Goal: Information Seeking & Learning: Learn about a topic

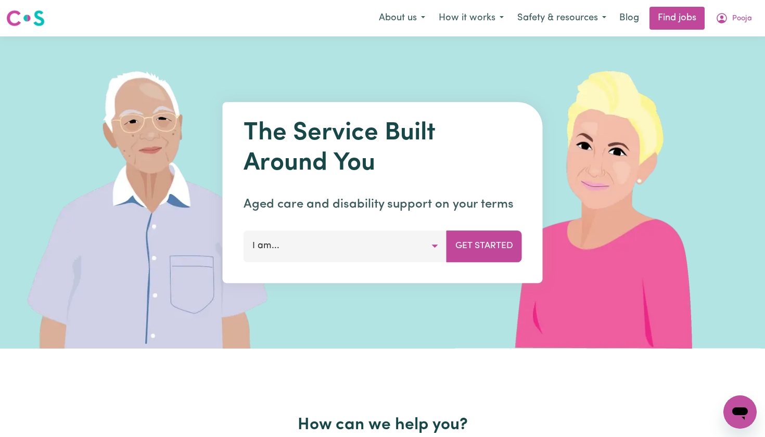
click at [727, 18] on icon "My Account" at bounding box center [721, 18] width 12 height 12
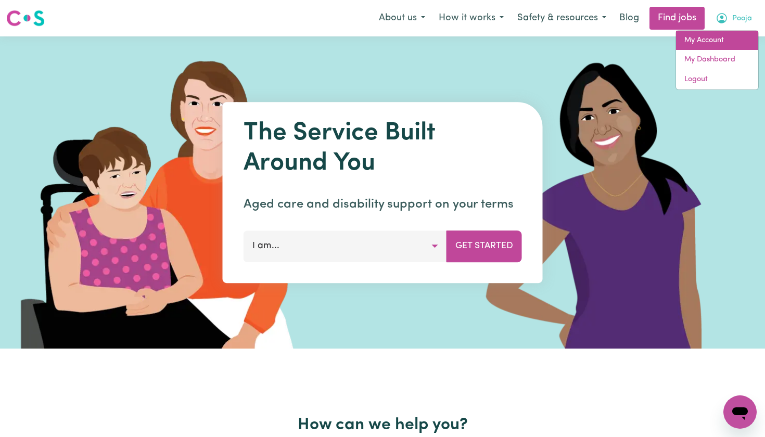
click at [701, 43] on link "My Account" at bounding box center [717, 41] width 82 height 20
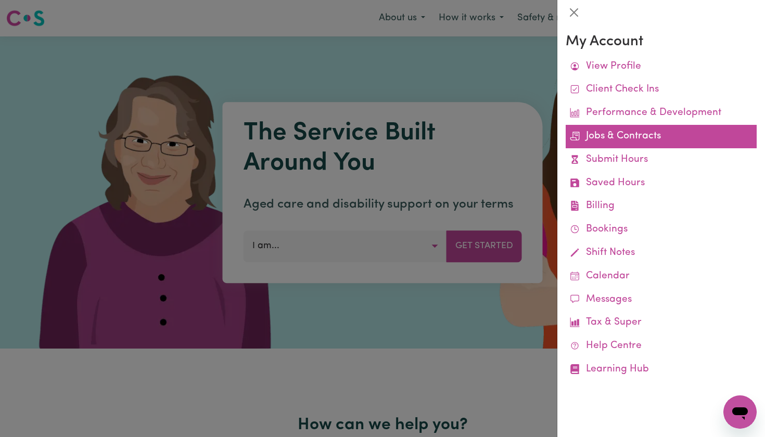
click at [615, 132] on link "Jobs & Contracts" at bounding box center [660, 136] width 191 height 23
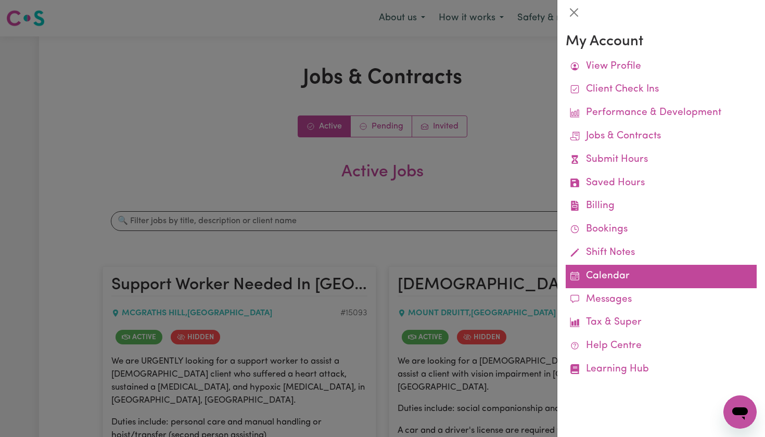
click at [602, 267] on link "Calendar" at bounding box center [660, 276] width 191 height 23
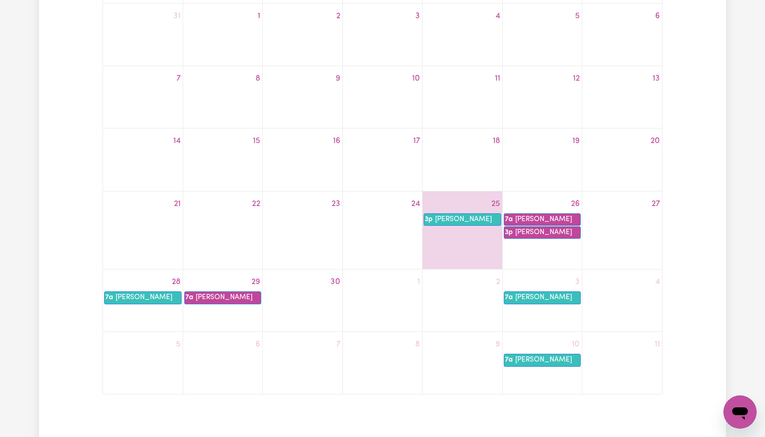
scroll to position [204, 0]
click at [132, 308] on div "28 7a [PERSON_NAME]" at bounding box center [143, 300] width 80 height 54
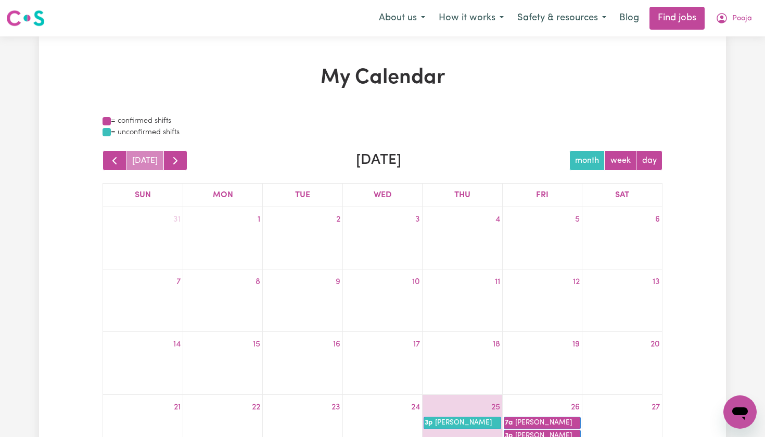
scroll to position [0, 0]
click at [648, 162] on button "day" at bounding box center [649, 160] width 27 height 20
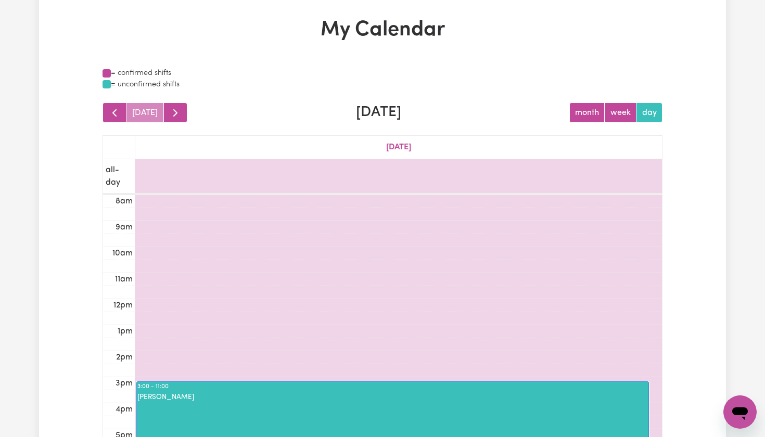
scroll to position [164, 0]
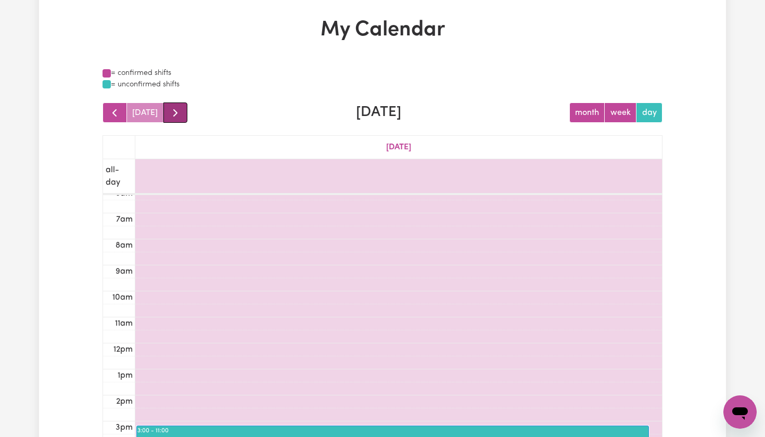
click at [176, 110] on span "button" at bounding box center [175, 113] width 12 height 12
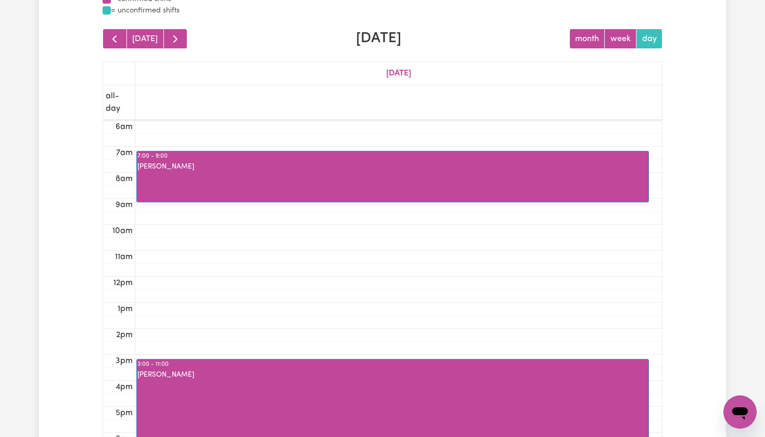
scroll to position [124, 0]
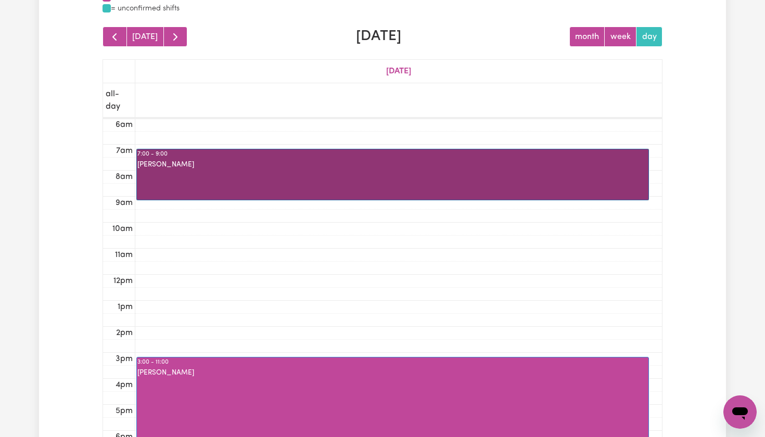
click at [172, 174] on link "7:00 - 9:00 [PERSON_NAME]" at bounding box center [392, 175] width 512 height 52
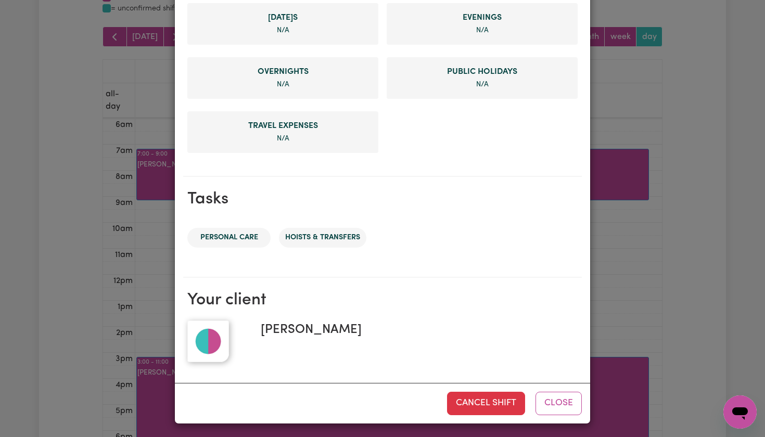
scroll to position [417, 0]
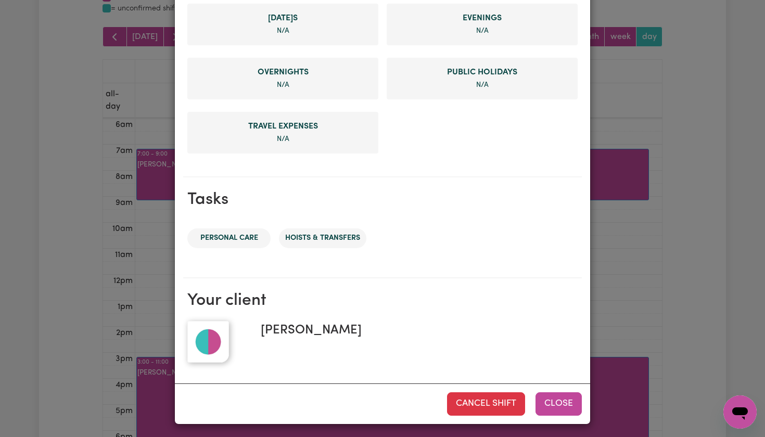
click at [550, 404] on button "Close" at bounding box center [558, 403] width 46 height 23
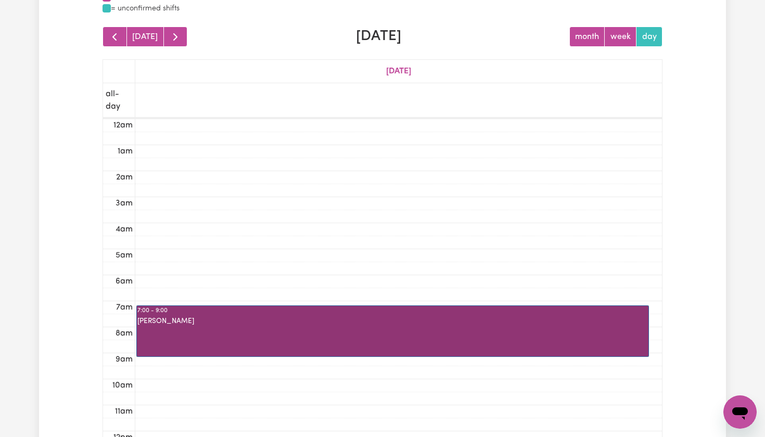
scroll to position [0, 0]
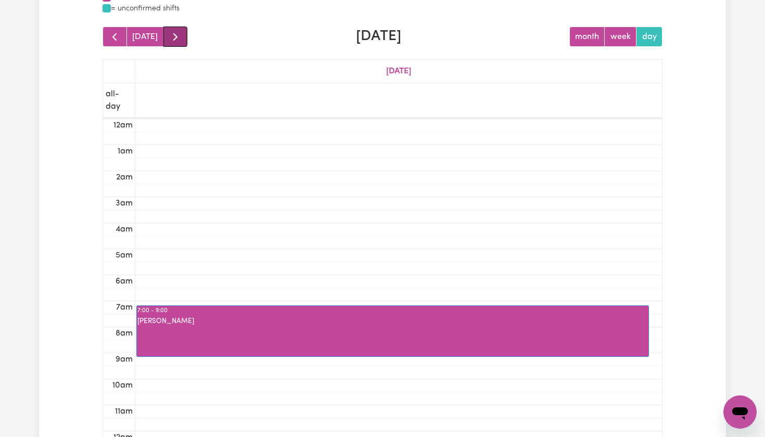
click at [173, 37] on span "button" at bounding box center [175, 37] width 12 height 12
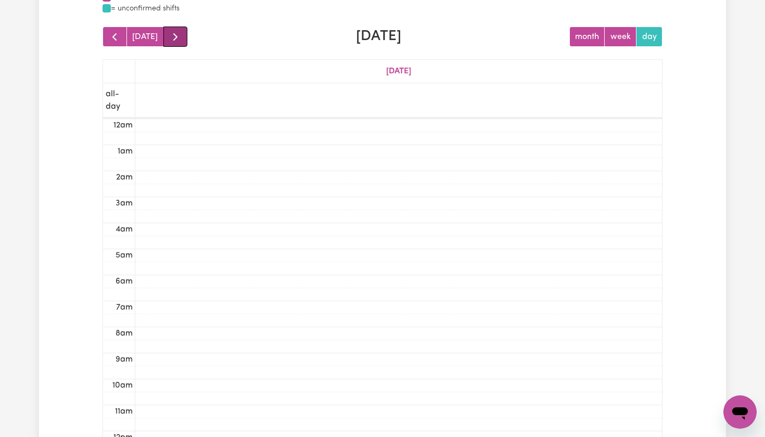
scroll to position [157, 0]
click at [173, 37] on span "button" at bounding box center [175, 37] width 12 height 12
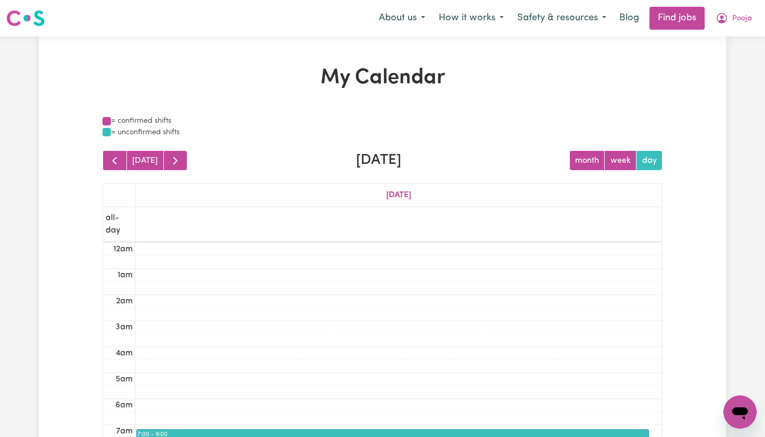
scroll to position [0, 0]
click at [730, 20] on button "Pooja" at bounding box center [734, 18] width 50 height 22
click at [709, 39] on link "My Account" at bounding box center [717, 41] width 82 height 20
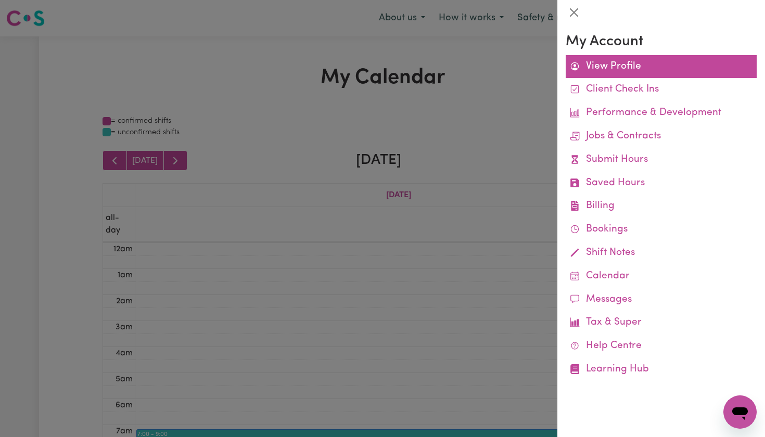
click at [635, 68] on link "View Profile" at bounding box center [660, 66] width 191 height 23
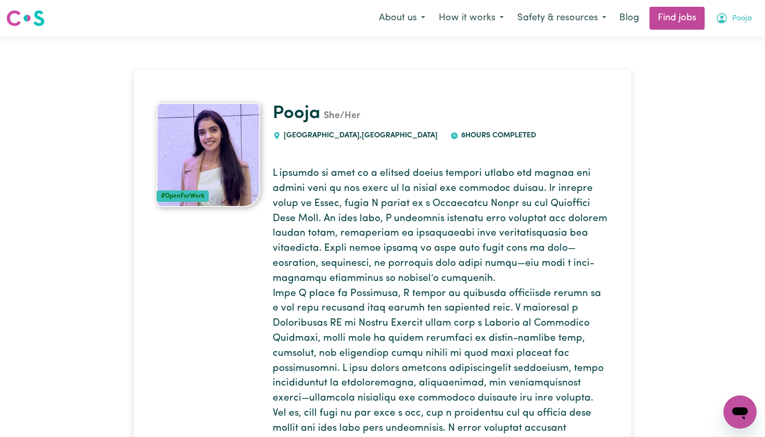
click at [730, 18] on button "Pooja" at bounding box center [734, 18] width 50 height 22
click at [691, 38] on link "My Account" at bounding box center [717, 41] width 82 height 20
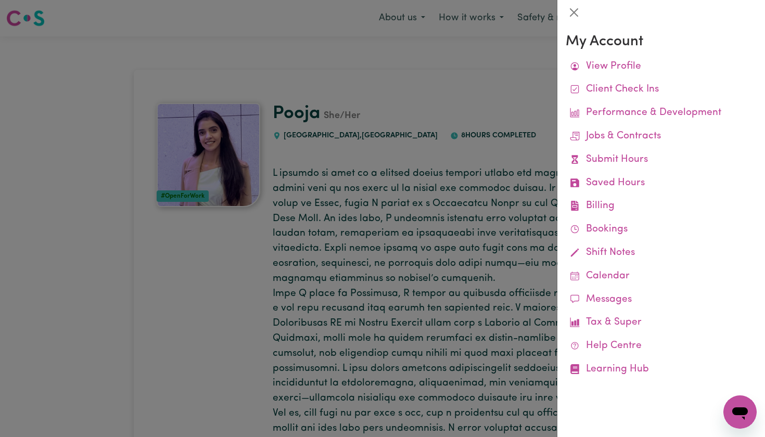
click at [406, 62] on div at bounding box center [382, 218] width 765 height 437
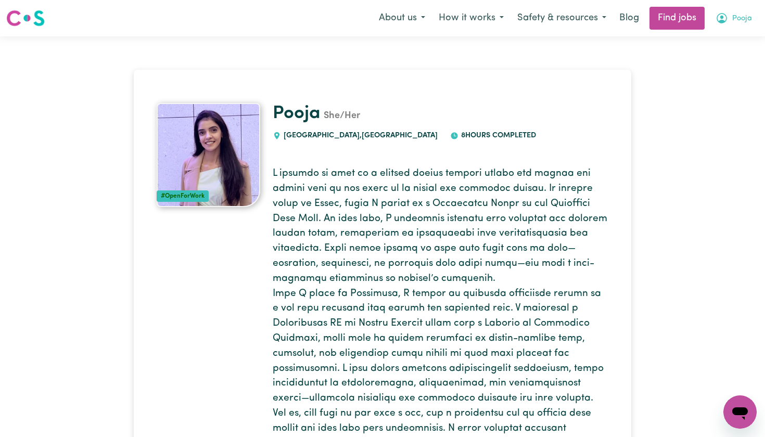
click at [730, 25] on button "Pooja" at bounding box center [734, 18] width 50 height 22
click at [707, 40] on link "My Account" at bounding box center [717, 41] width 82 height 20
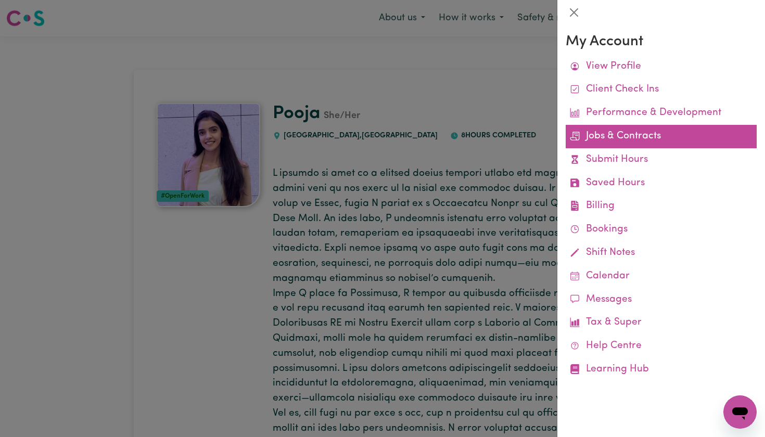
click at [649, 134] on link "Jobs & Contracts" at bounding box center [660, 136] width 191 height 23
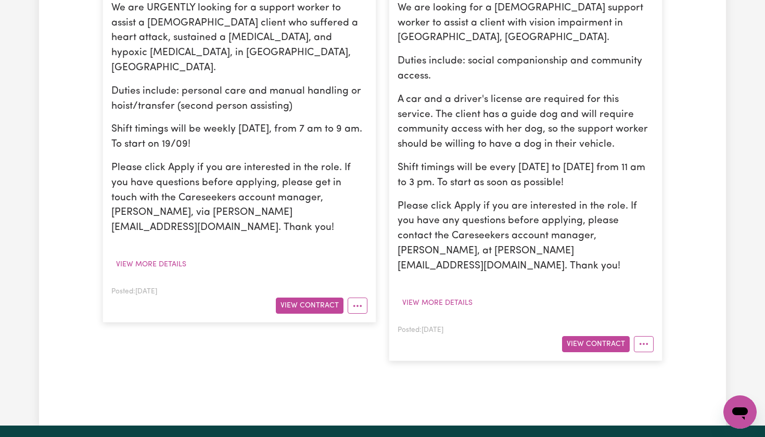
scroll to position [356, 0]
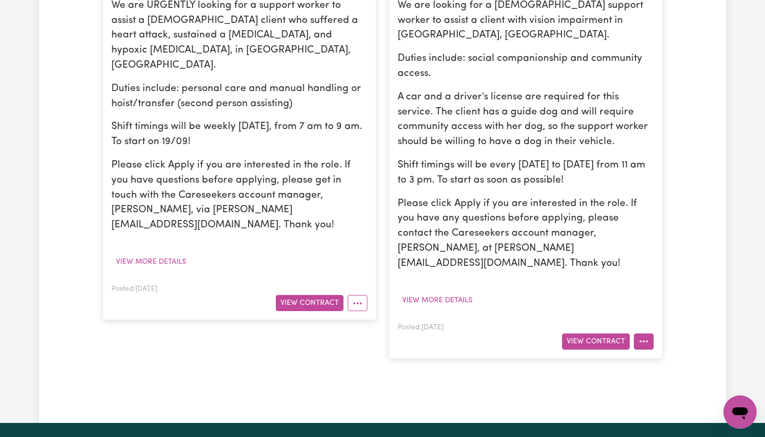
click at [647, 333] on button "More options" at bounding box center [644, 341] width 20 height 16
click at [452, 292] on button "View more details" at bounding box center [437, 300] width 80 height 16
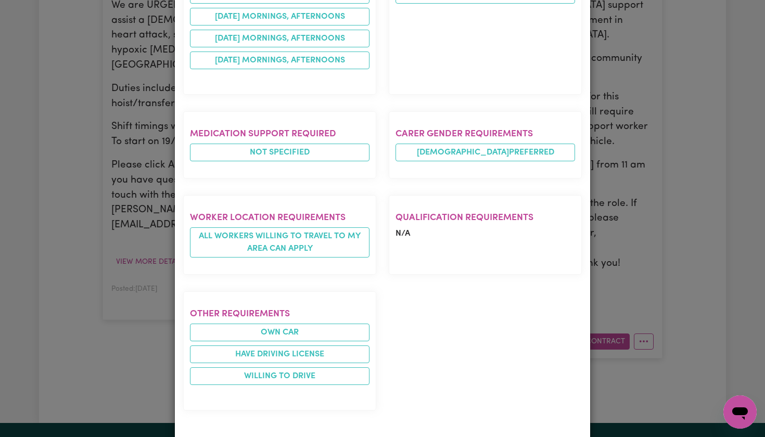
scroll to position [630, 0]
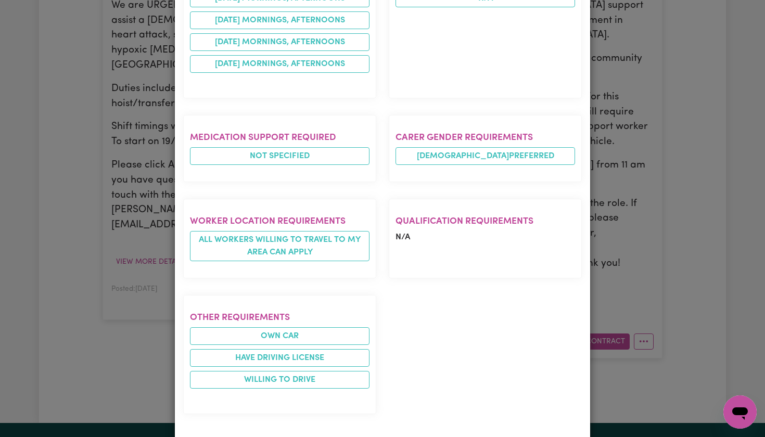
click at [659, 108] on div "Job Details [DEMOGRAPHIC_DATA] Support Worker Needed In [GEOGRAPHIC_DATA], [GEO…" at bounding box center [382, 218] width 765 height 437
click at [26, 222] on div "Job Details [DEMOGRAPHIC_DATA] Support Worker Needed In [GEOGRAPHIC_DATA], [GEO…" at bounding box center [382, 218] width 765 height 437
click at [721, 150] on div "Job Details [DEMOGRAPHIC_DATA] Support Worker Needed In [GEOGRAPHIC_DATA], [GEO…" at bounding box center [382, 218] width 765 height 437
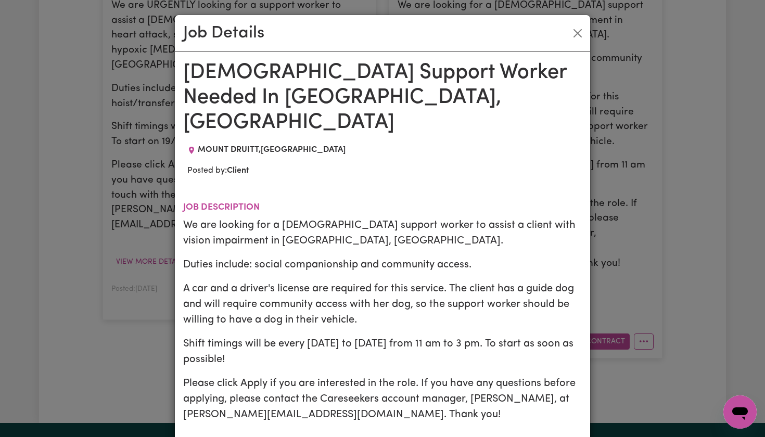
scroll to position [0, 0]
click at [576, 33] on button "Close" at bounding box center [577, 33] width 17 height 17
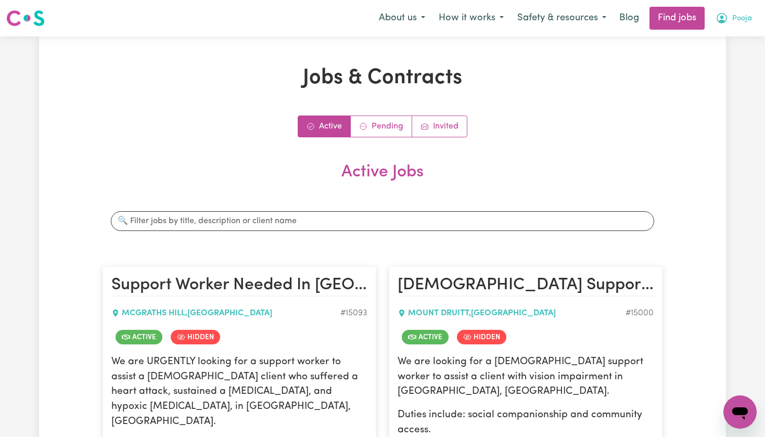
click at [737, 17] on span "Pooja" at bounding box center [742, 18] width 20 height 11
click at [706, 41] on link "My Account" at bounding box center [717, 41] width 82 height 20
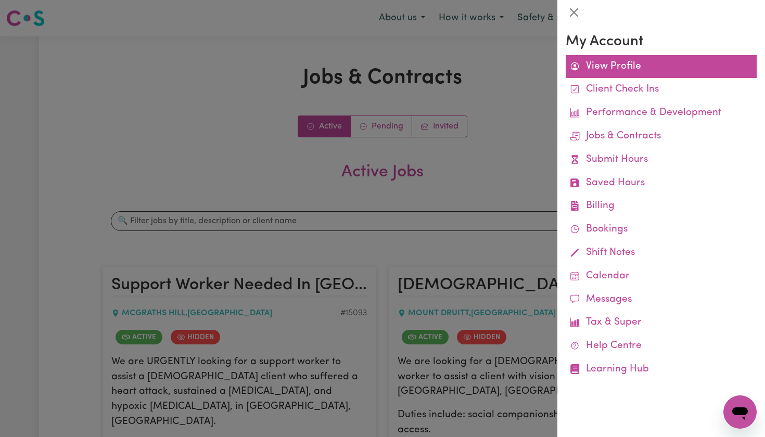
click at [617, 60] on link "View Profile" at bounding box center [660, 66] width 191 height 23
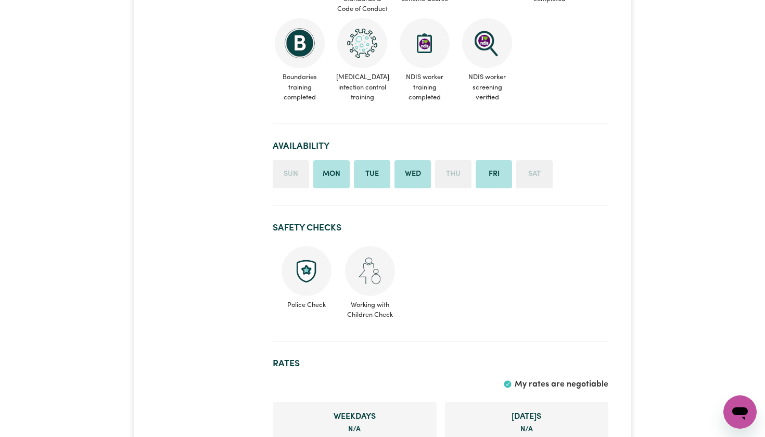
scroll to position [704, 0]
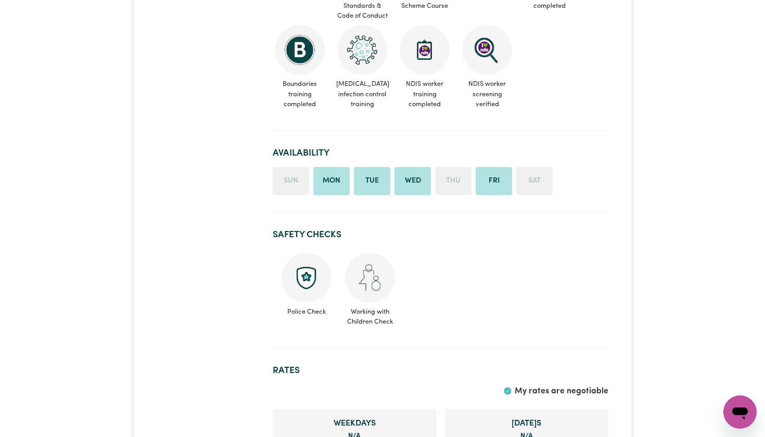
click at [367, 172] on li "Tue" at bounding box center [372, 181] width 36 height 28
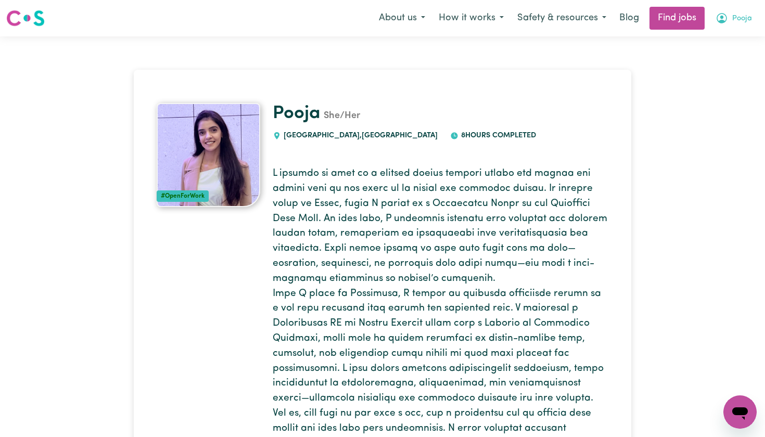
scroll to position [0, 0]
click at [732, 20] on span "Pooja" at bounding box center [742, 18] width 20 height 11
click at [705, 40] on link "My Account" at bounding box center [717, 41] width 82 height 20
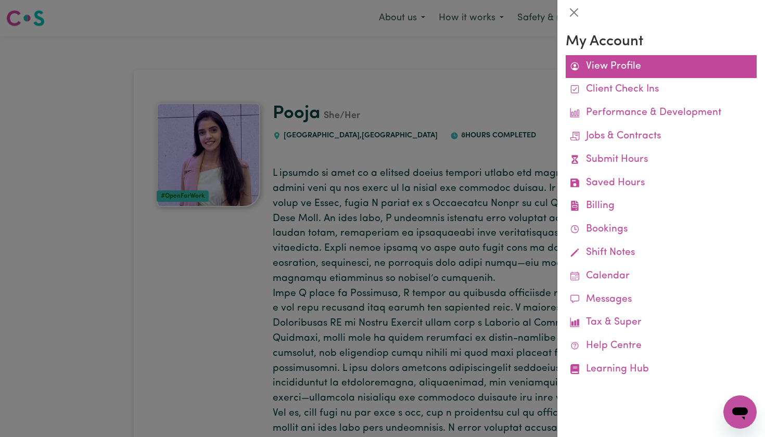
click at [648, 62] on link "View Profile" at bounding box center [660, 66] width 191 height 23
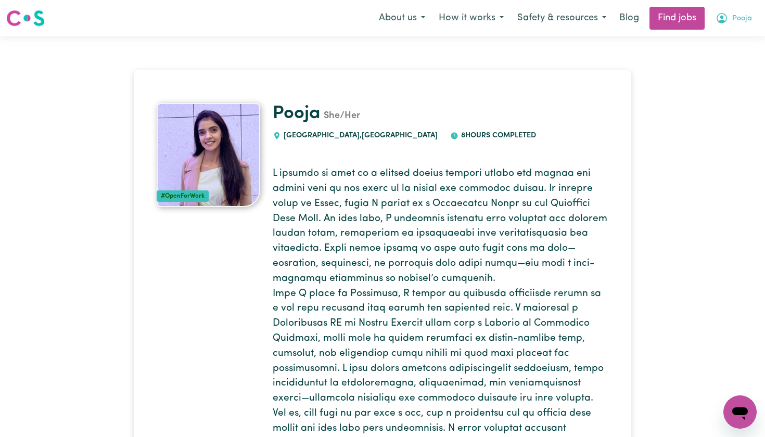
click at [724, 19] on icon "My Account" at bounding box center [721, 18] width 12 height 12
click at [704, 57] on link "My Dashboard" at bounding box center [717, 60] width 82 height 20
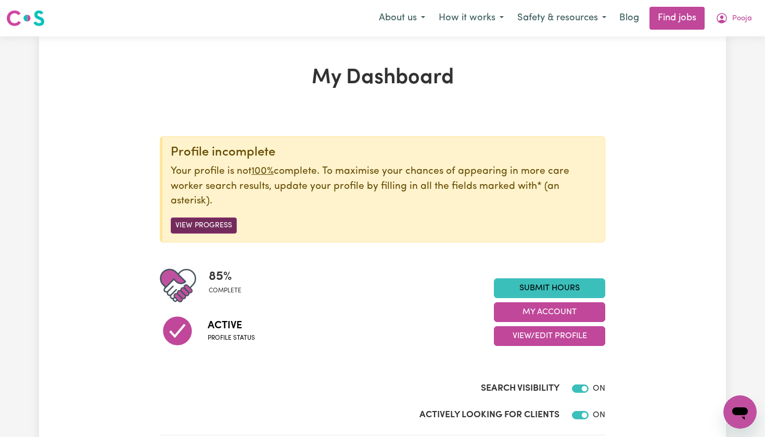
click at [216, 222] on button "View Progress" at bounding box center [204, 225] width 66 height 16
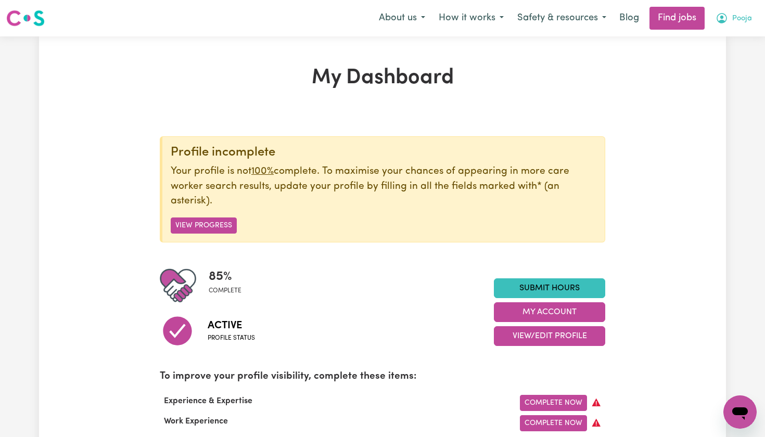
click at [723, 19] on icon "My Account" at bounding box center [721, 18] width 12 height 12
click at [701, 56] on link "My Dashboard" at bounding box center [717, 60] width 82 height 20
click at [18, 19] on img at bounding box center [25, 18] width 38 height 19
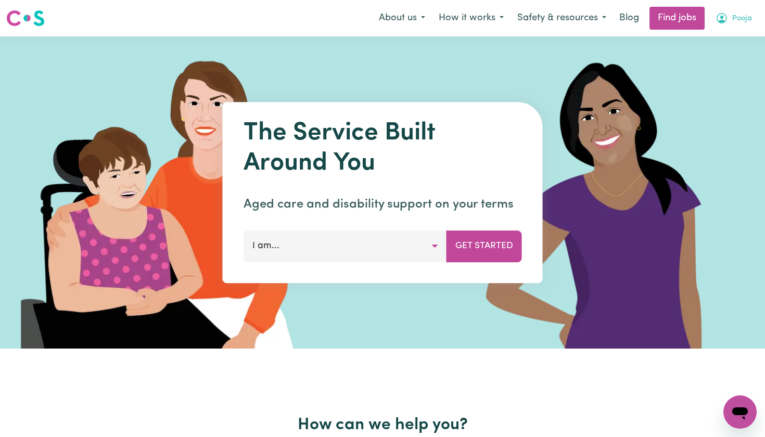
click at [724, 21] on icon "My Account" at bounding box center [721, 18] width 10 height 10
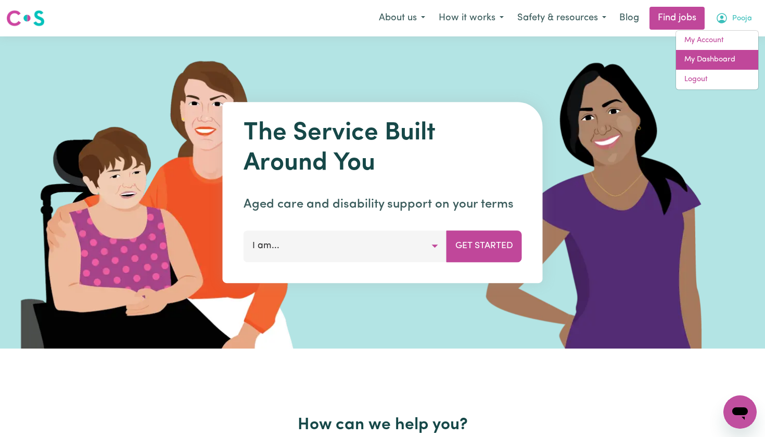
click at [697, 58] on link "My Dashboard" at bounding box center [717, 60] width 82 height 20
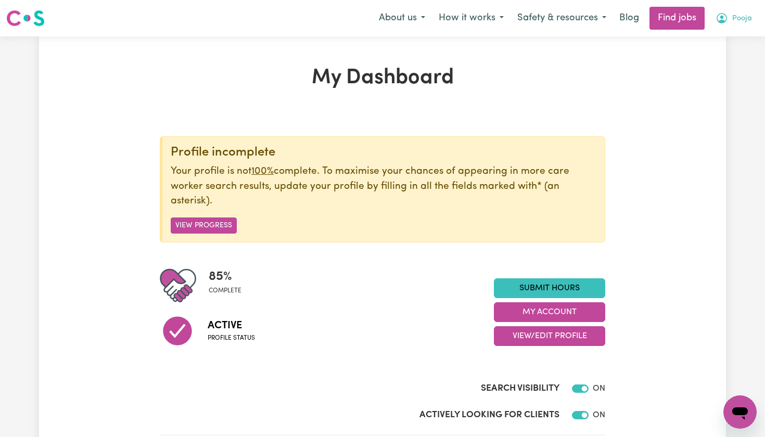
click at [724, 18] on icon "My Account" at bounding box center [721, 18] width 12 height 12
click at [702, 34] on link "My Account" at bounding box center [717, 41] width 82 height 20
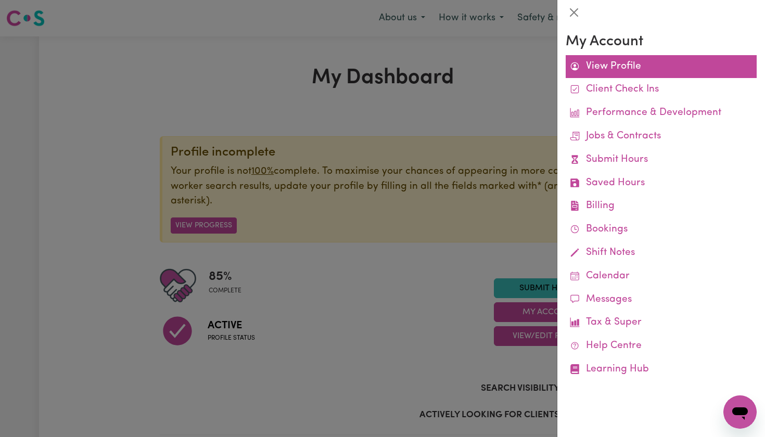
click at [638, 61] on link "View Profile" at bounding box center [660, 66] width 191 height 23
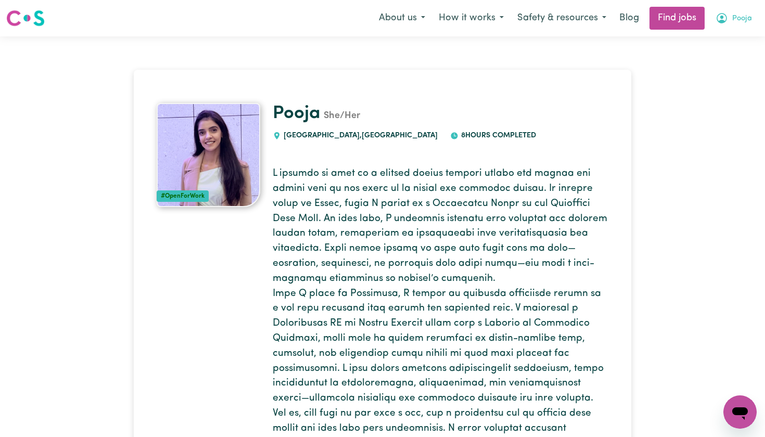
click at [724, 20] on icon "My Account" at bounding box center [721, 18] width 12 height 12
click at [707, 42] on link "My Account" at bounding box center [717, 41] width 82 height 20
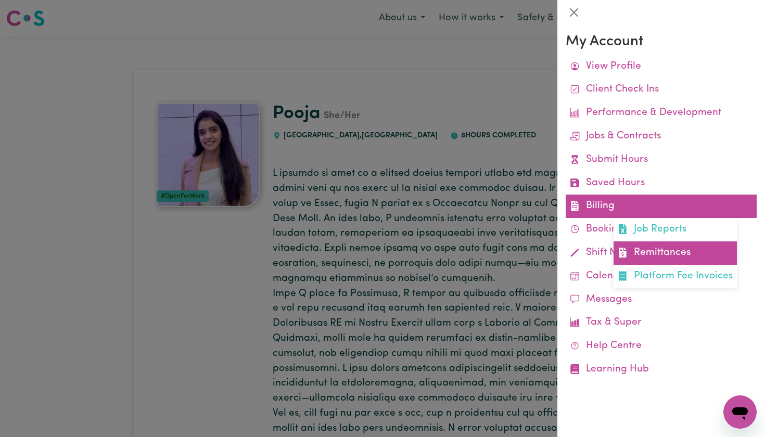
click at [673, 253] on link "Remittances" at bounding box center [674, 252] width 123 height 23
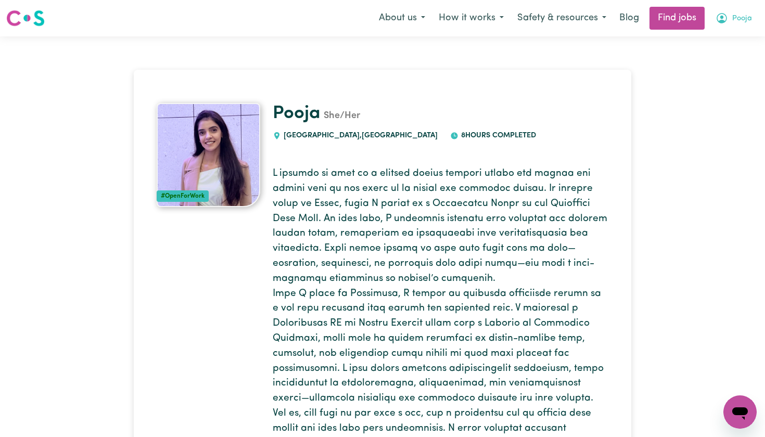
click at [740, 17] on span "Pooja" at bounding box center [742, 18] width 20 height 11
click at [715, 43] on link "My Account" at bounding box center [717, 41] width 82 height 20
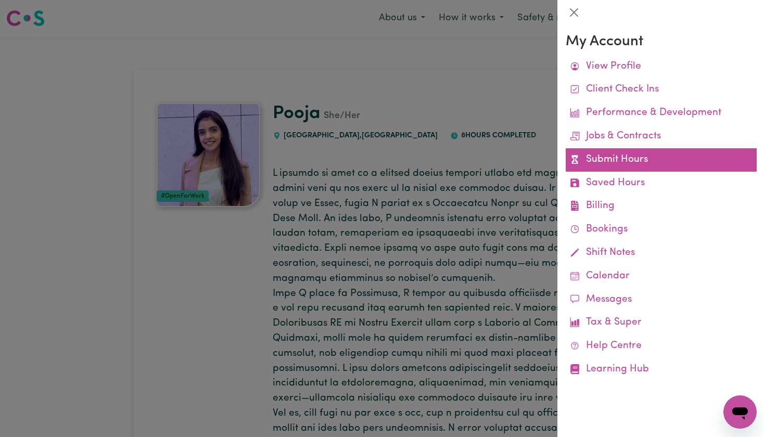
click at [622, 156] on link "Submit Hours" at bounding box center [660, 159] width 191 height 23
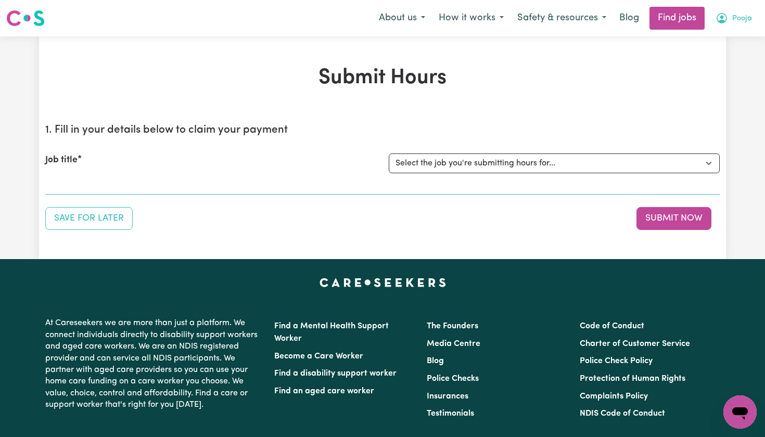
click at [730, 18] on button "Pooja" at bounding box center [734, 18] width 50 height 22
click at [716, 38] on link "My Account" at bounding box center [717, 41] width 82 height 20
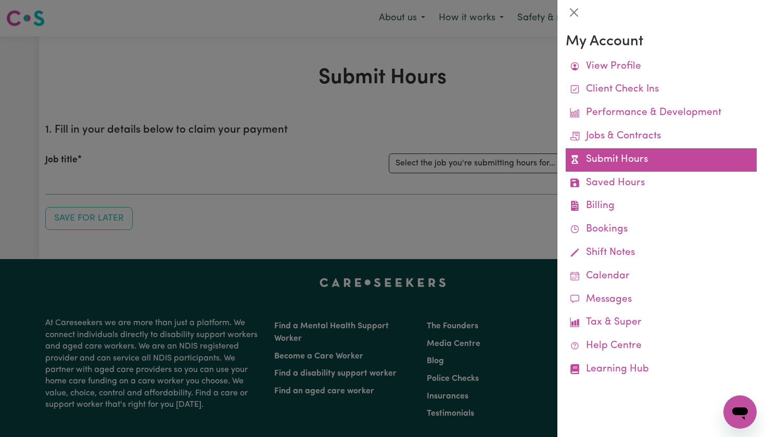
click at [621, 157] on link "Submit Hours" at bounding box center [660, 159] width 191 height 23
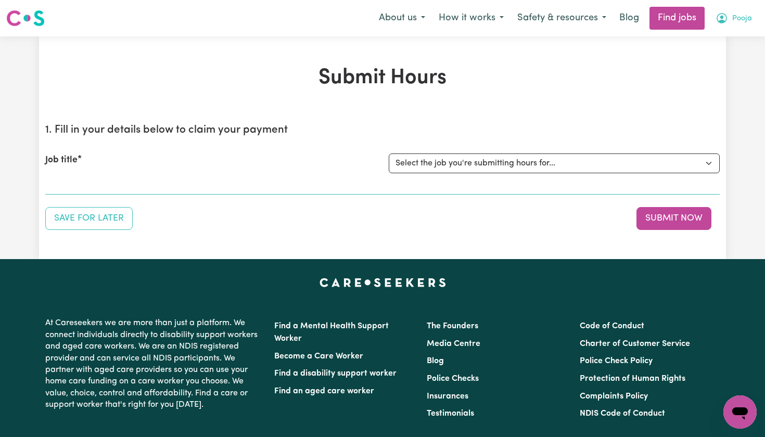
click at [725, 21] on icon "My Account" at bounding box center [721, 18] width 10 height 10
click at [705, 60] on link "My Dashboard" at bounding box center [717, 60] width 82 height 20
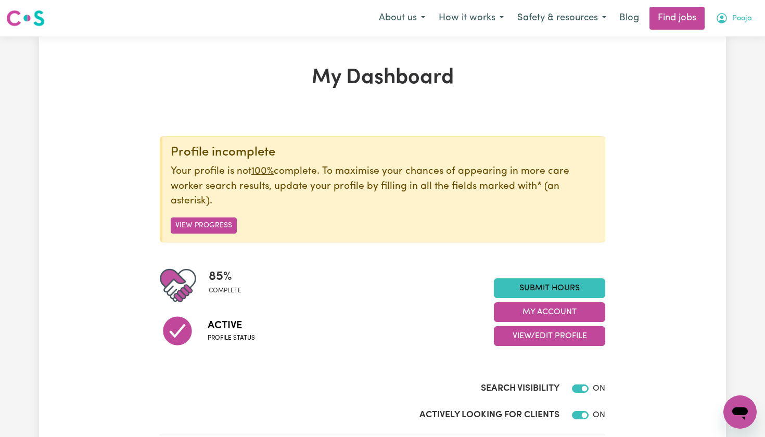
click at [739, 16] on span "Pooja" at bounding box center [742, 18] width 20 height 11
click at [715, 46] on link "My Account" at bounding box center [717, 41] width 82 height 20
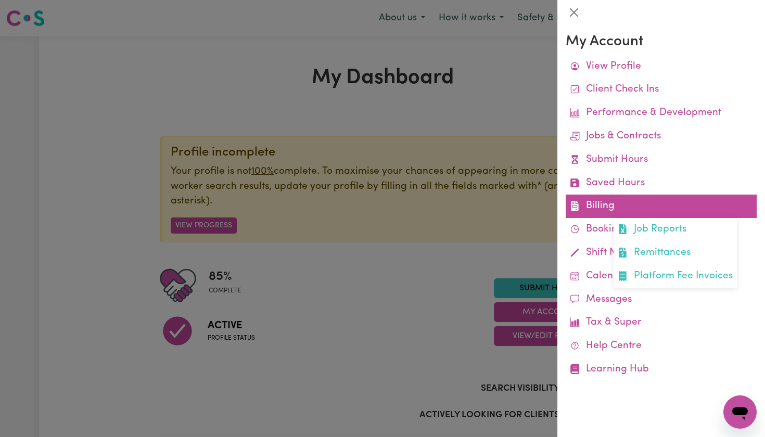
click at [590, 200] on link "Billing Job Reports Remittances Platform Fee Invoices" at bounding box center [660, 206] width 191 height 23
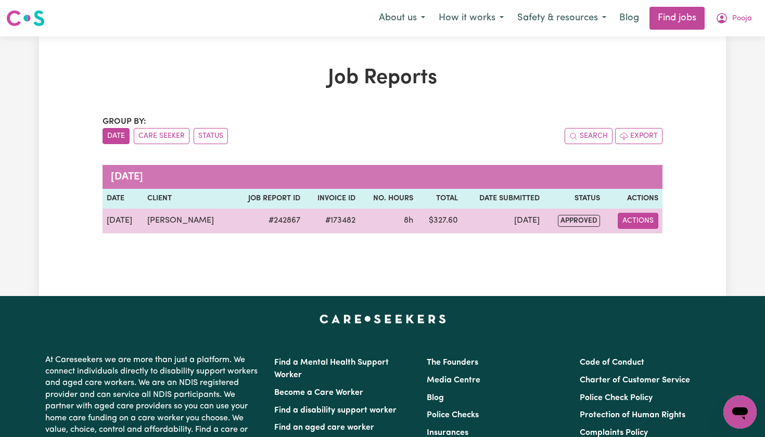
click at [624, 224] on button "Actions" at bounding box center [638, 221] width 41 height 16
click at [667, 243] on link "View Job Report" at bounding box center [664, 245] width 89 height 21
select select "pm"
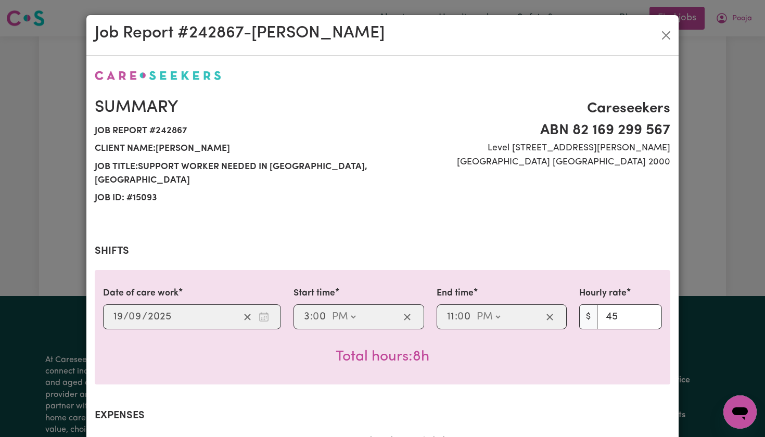
select select "45-Weekday"
click at [669, 35] on button "Close" at bounding box center [666, 35] width 17 height 17
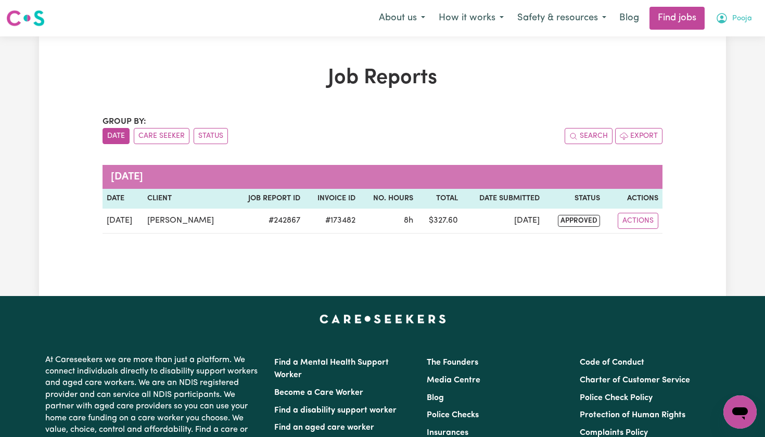
click at [730, 17] on button "Pooja" at bounding box center [734, 18] width 50 height 22
click at [711, 44] on link "My Account" at bounding box center [717, 41] width 82 height 20
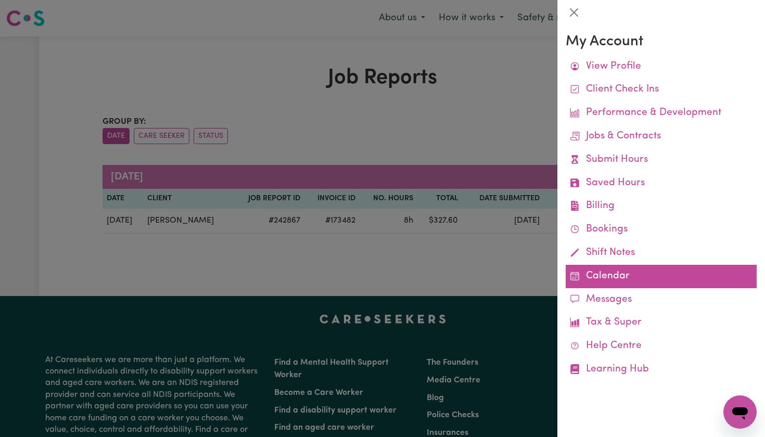
click at [606, 277] on link "Calendar" at bounding box center [660, 276] width 191 height 23
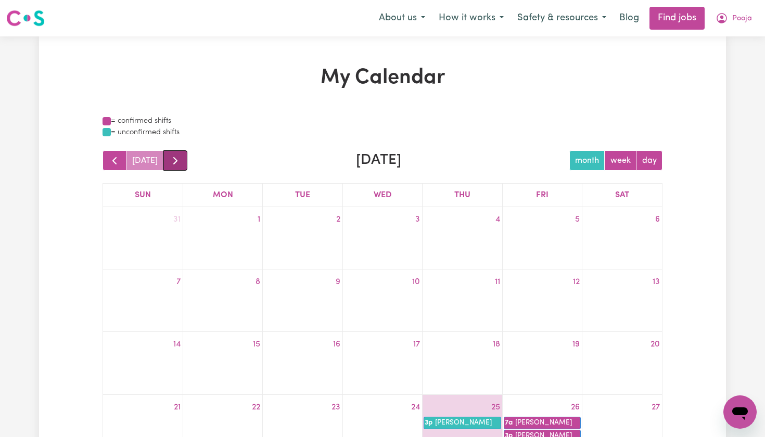
click at [173, 161] on span "button" at bounding box center [175, 161] width 12 height 12
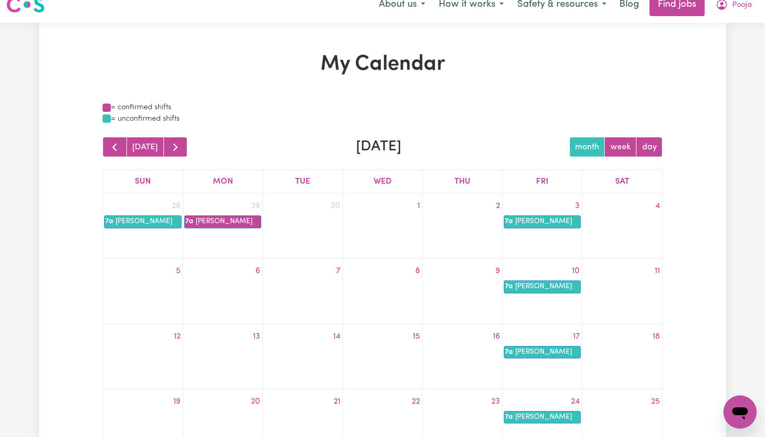
scroll to position [11, 0]
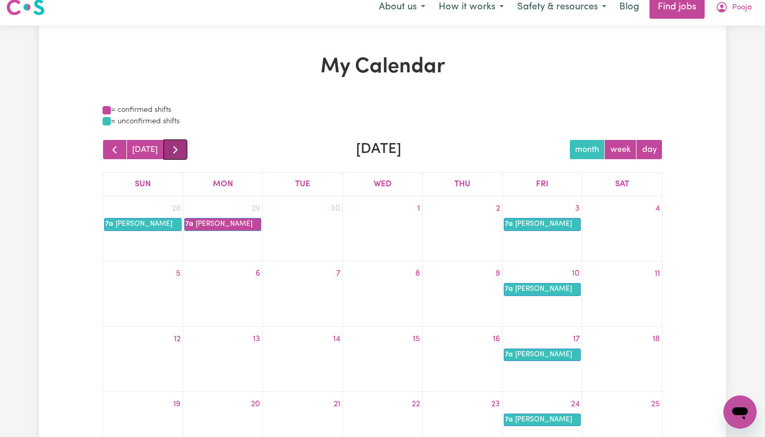
click at [172, 148] on span "button" at bounding box center [175, 150] width 12 height 12
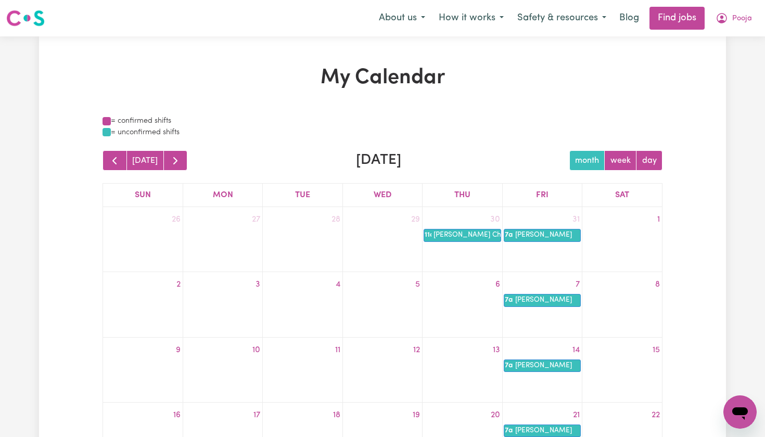
scroll to position [0, 0]
click at [183, 159] on button "button" at bounding box center [175, 160] width 24 height 20
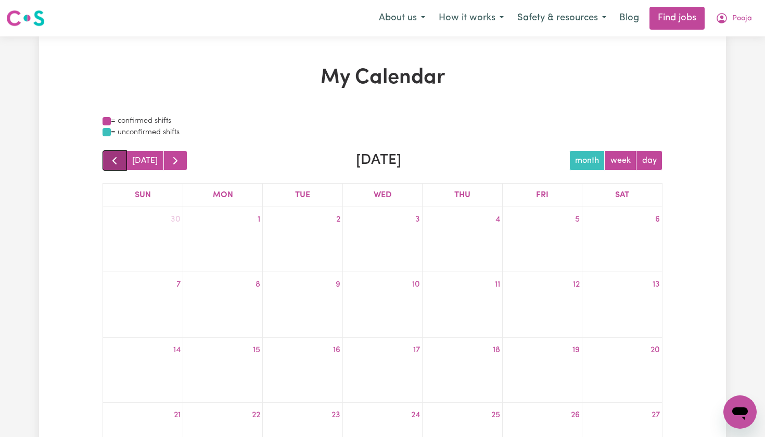
click at [113, 163] on span "button" at bounding box center [114, 161] width 12 height 12
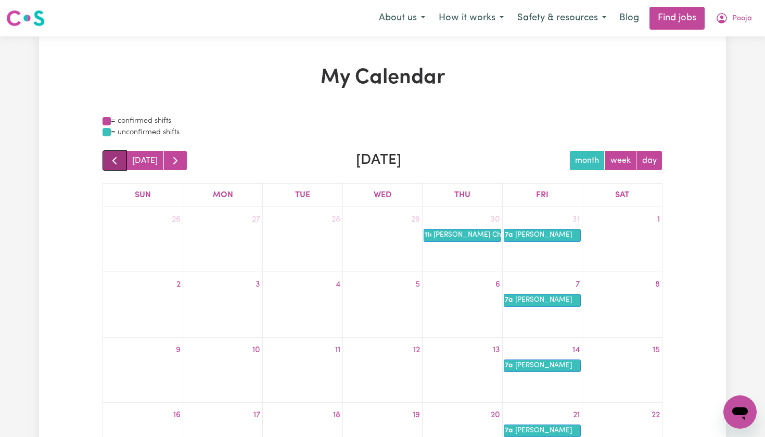
click at [113, 162] on span "button" at bounding box center [114, 161] width 12 height 12
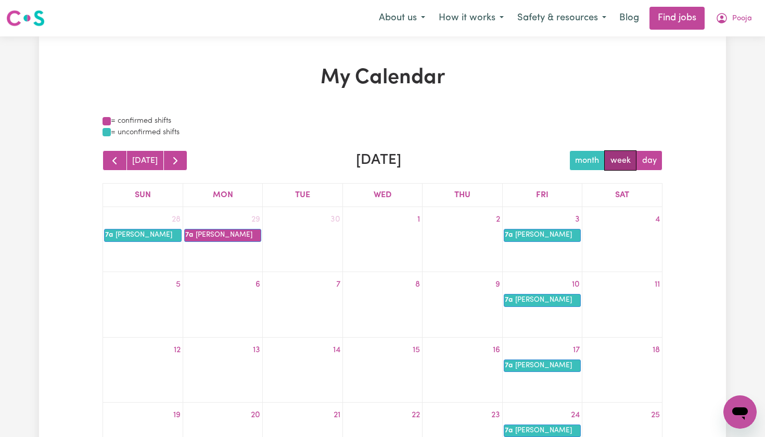
click at [621, 159] on button "week" at bounding box center [620, 160] width 32 height 20
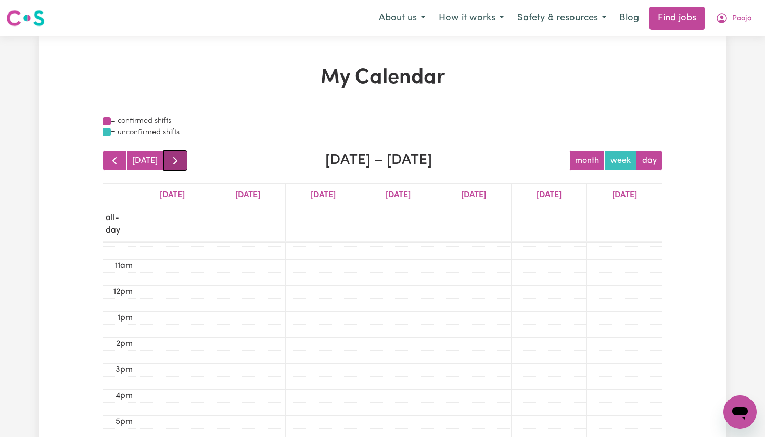
click at [169, 160] on span "button" at bounding box center [175, 161] width 12 height 12
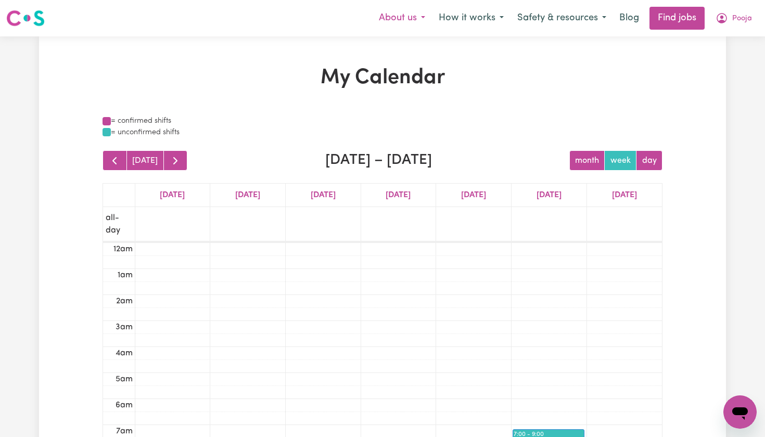
click at [387, 16] on button "About us" at bounding box center [402, 18] width 60 height 22
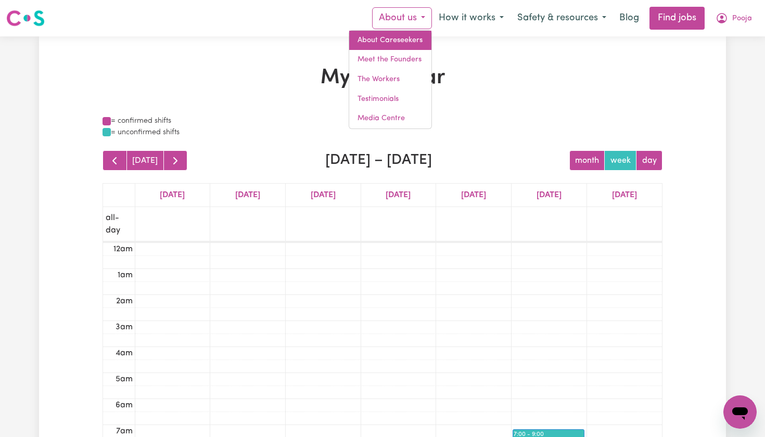
click at [362, 40] on link "About Careseekers" at bounding box center [390, 41] width 82 height 20
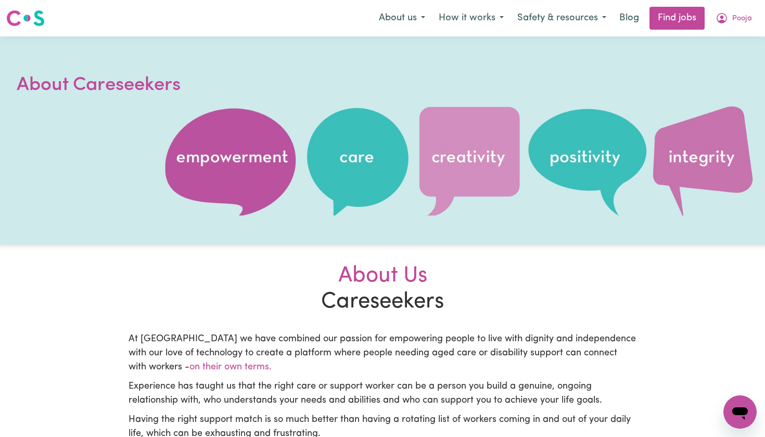
click at [30, 21] on img at bounding box center [25, 18] width 38 height 19
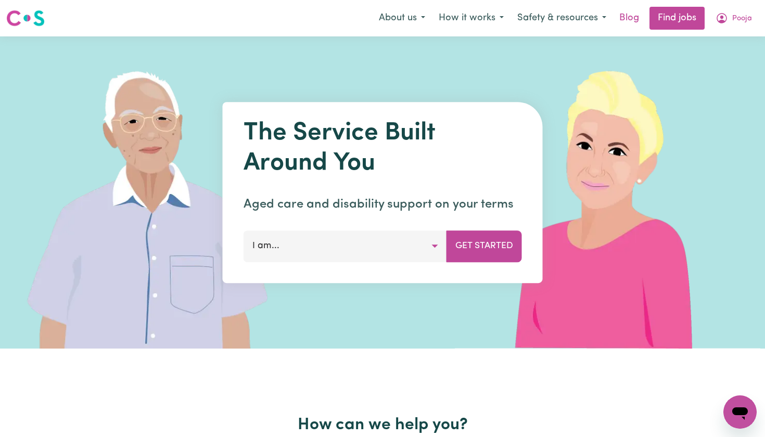
click at [626, 15] on link "Blog" at bounding box center [629, 18] width 32 height 23
click at [679, 12] on link "Find jobs" at bounding box center [676, 18] width 55 height 23
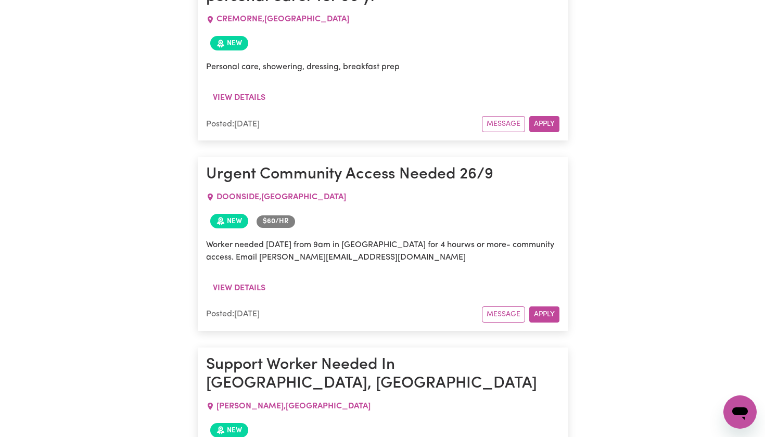
scroll to position [1489, 0]
click at [543, 306] on button "Apply" at bounding box center [544, 314] width 30 height 16
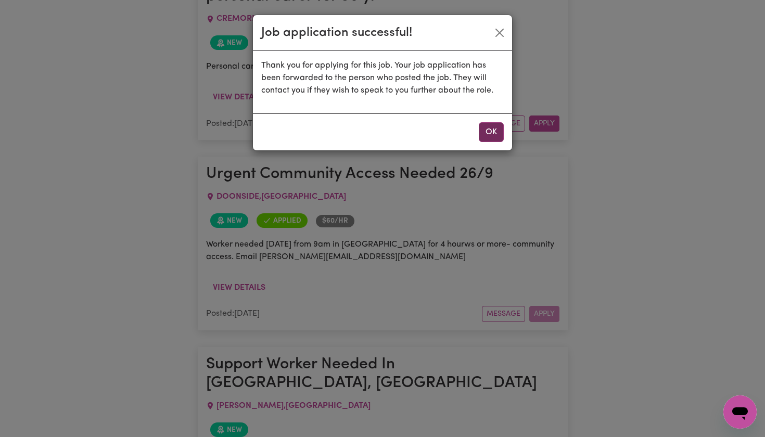
click at [488, 130] on button "OK" at bounding box center [491, 132] width 25 height 20
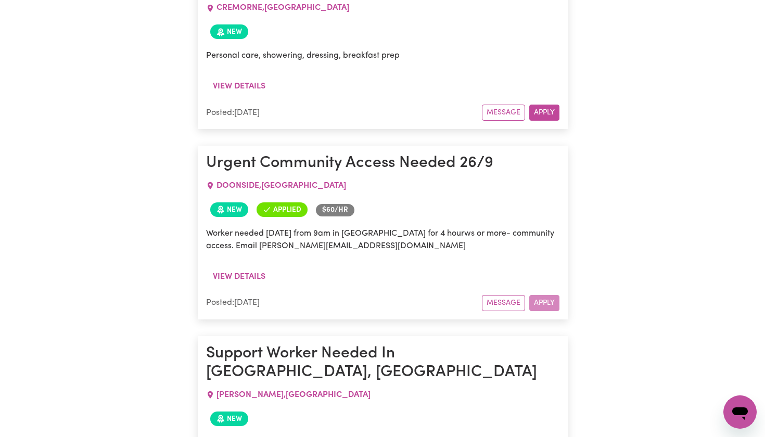
scroll to position [1496, 0]
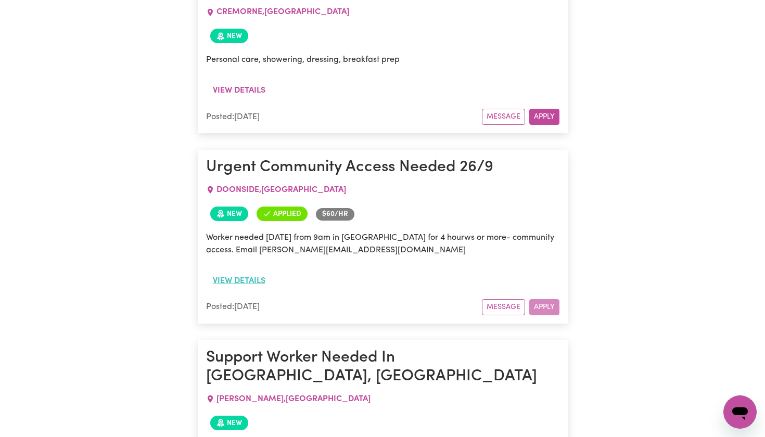
click at [243, 271] on button "View details" at bounding box center [239, 281] width 66 height 20
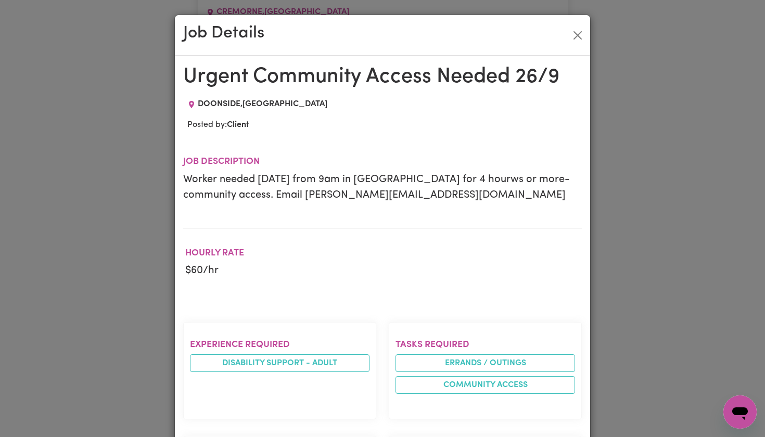
scroll to position [0, 0]
click at [577, 34] on button "Close" at bounding box center [577, 35] width 17 height 17
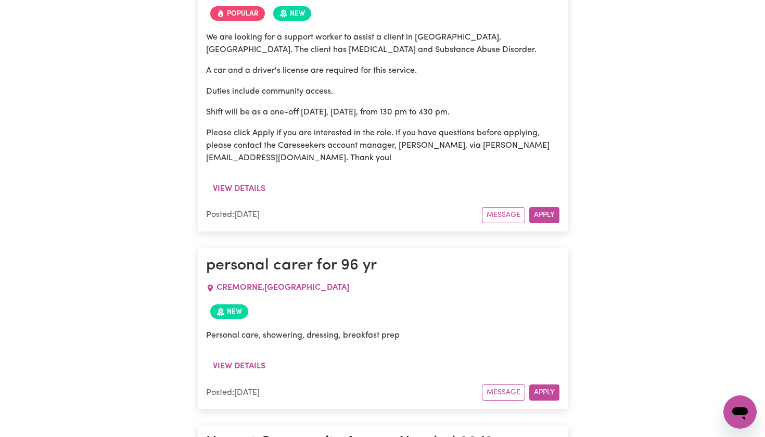
scroll to position [1219, 0]
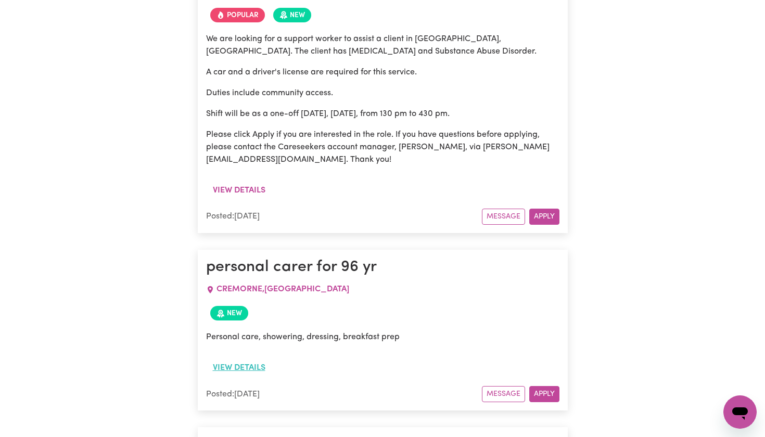
click at [241, 358] on button "View details" at bounding box center [239, 368] width 66 height 20
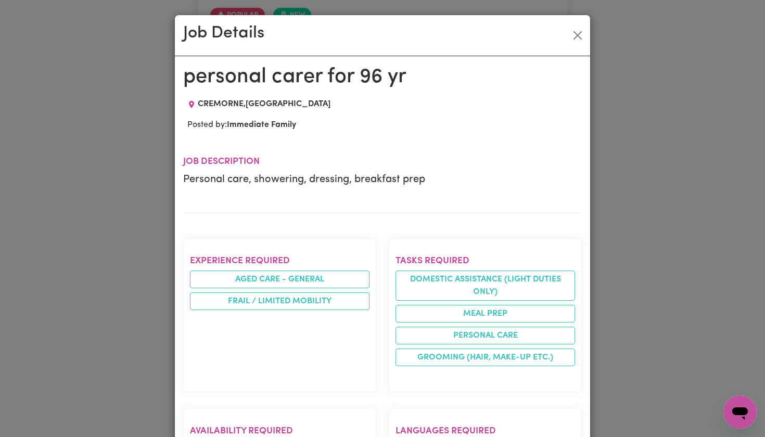
scroll to position [0, 0]
click at [580, 35] on button "Close" at bounding box center [577, 35] width 17 height 17
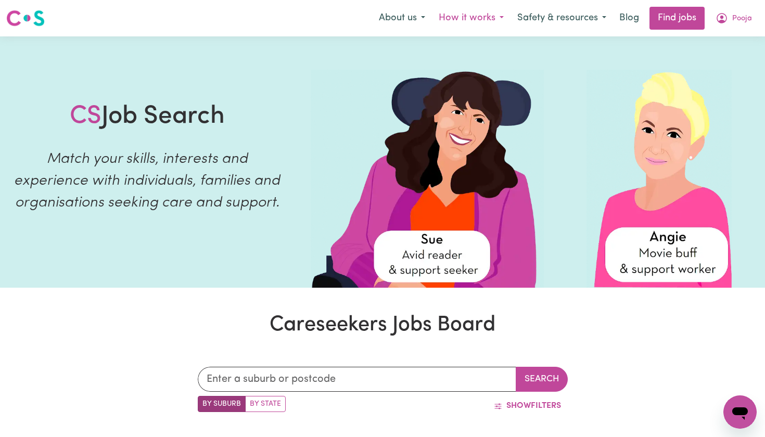
click at [469, 20] on button "How it works" at bounding box center [471, 18] width 79 height 22
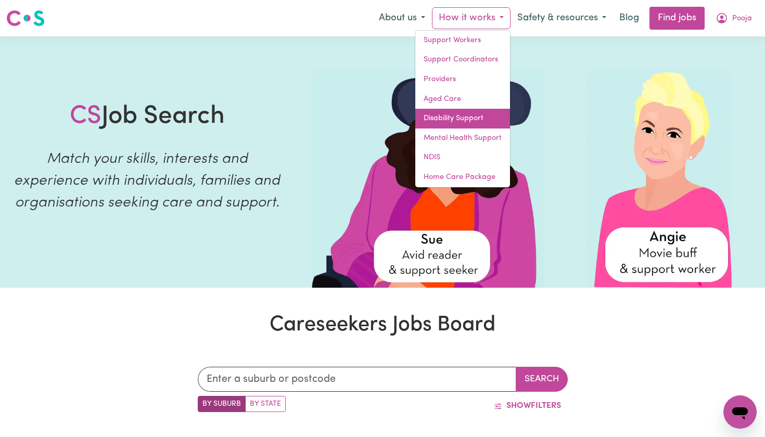
click at [464, 115] on link "Disability Support" at bounding box center [462, 119] width 95 height 20
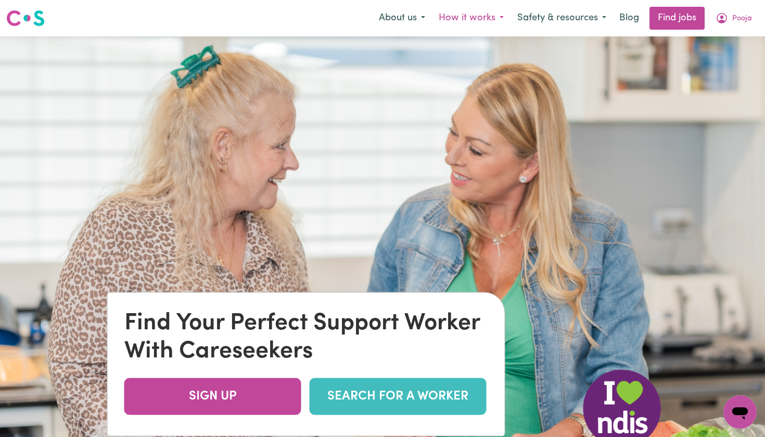
click at [485, 18] on button "How it works" at bounding box center [471, 18] width 79 height 22
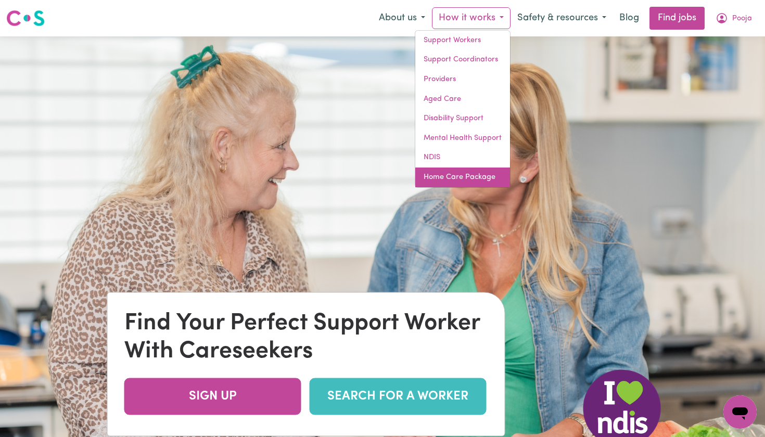
click at [440, 173] on link "Home Care Package" at bounding box center [462, 178] width 95 height 20
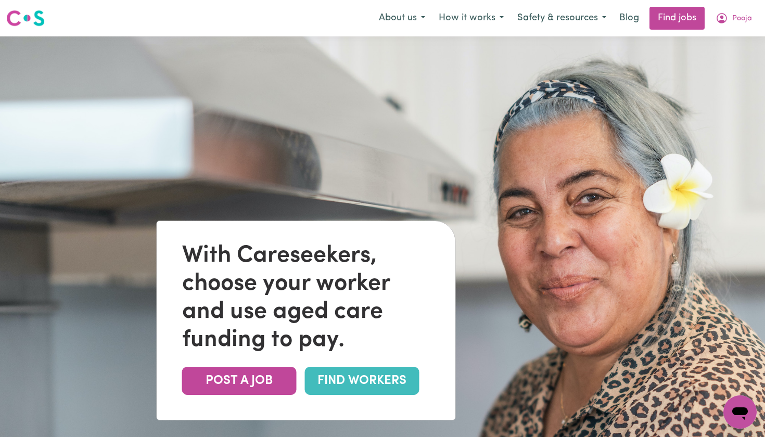
click at [372, 388] on link "FIND WORKERS" at bounding box center [362, 381] width 114 height 28
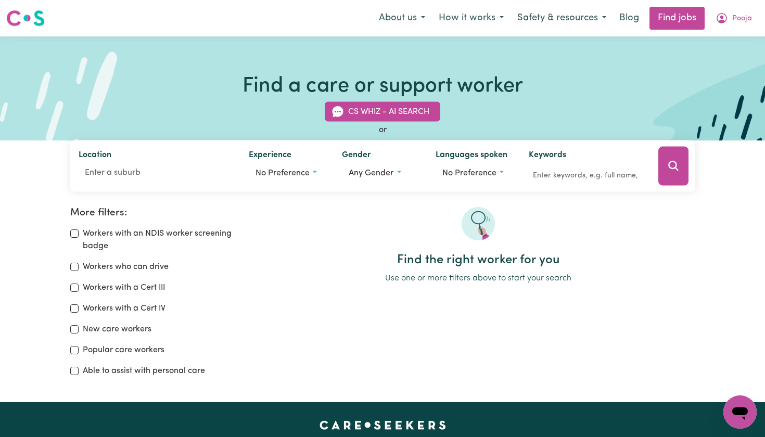
scroll to position [16, 0]
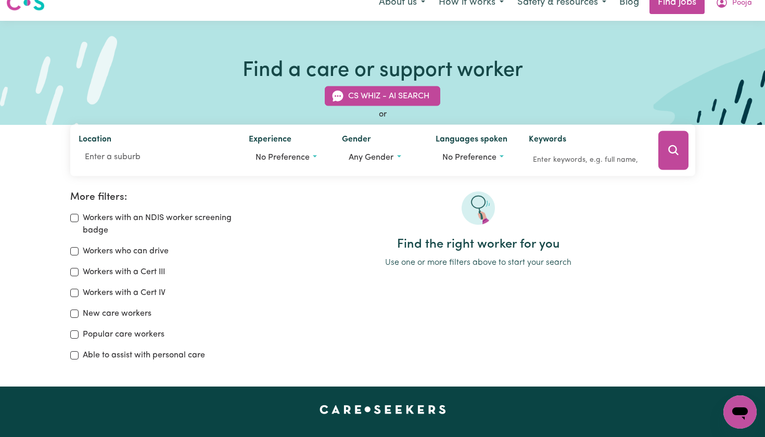
click at [74, 250] on input "Workers who can drive" at bounding box center [74, 251] width 8 height 8
checkbox input "true"
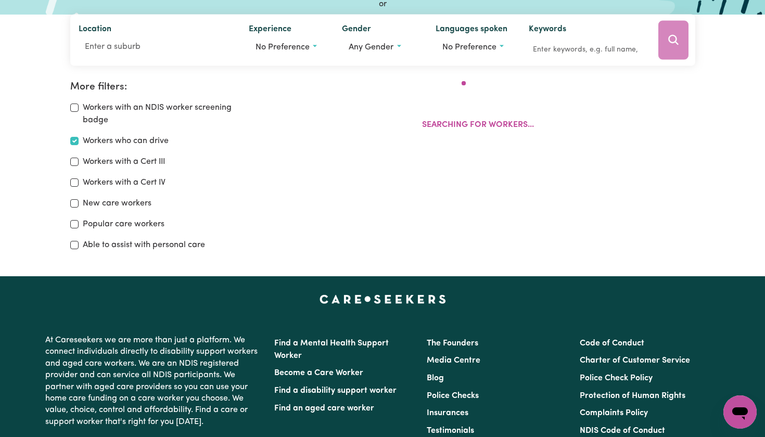
scroll to position [174, 0]
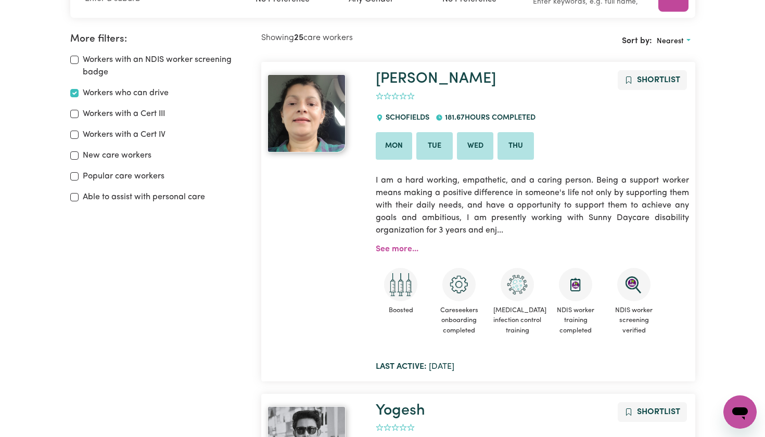
click at [72, 62] on input "Workers with an NDIS worker screening badge" at bounding box center [74, 60] width 8 height 8
click at [72, 58] on input "Workers with an NDIS worker screening badge" at bounding box center [74, 60] width 8 height 8
checkbox input "false"
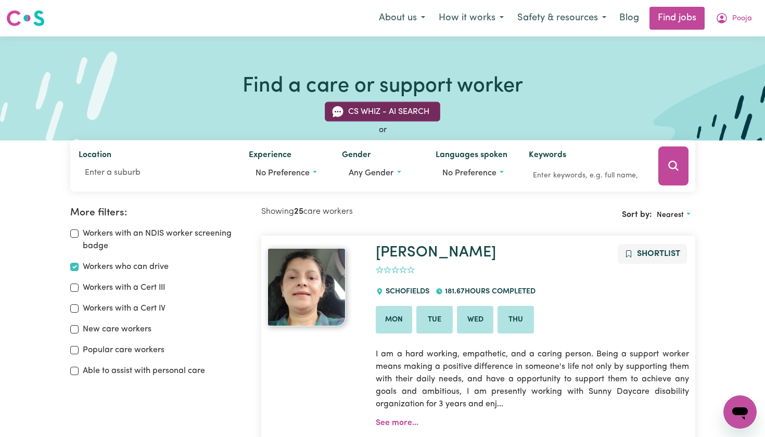
click at [396, 115] on button "CS Whiz - AI Search" at bounding box center [382, 112] width 115 height 20
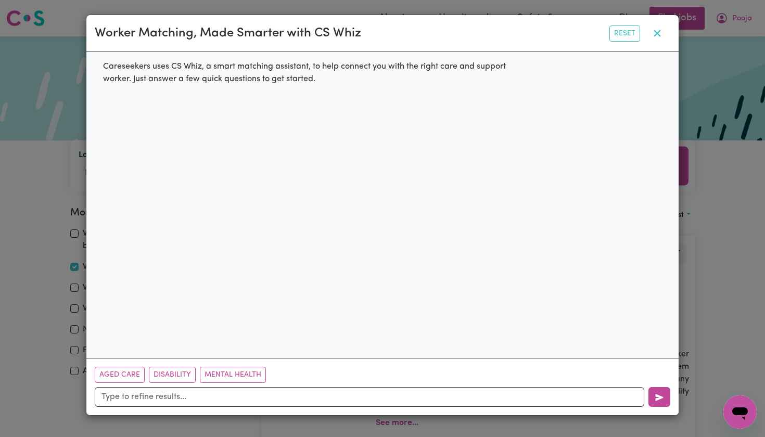
click at [656, 36] on icon "button" at bounding box center [657, 33] width 12 height 12
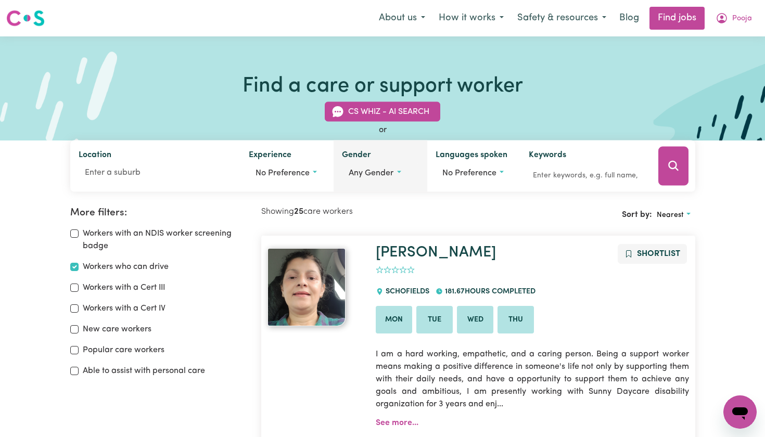
click at [388, 174] on span "Any gender" at bounding box center [371, 173] width 45 height 8
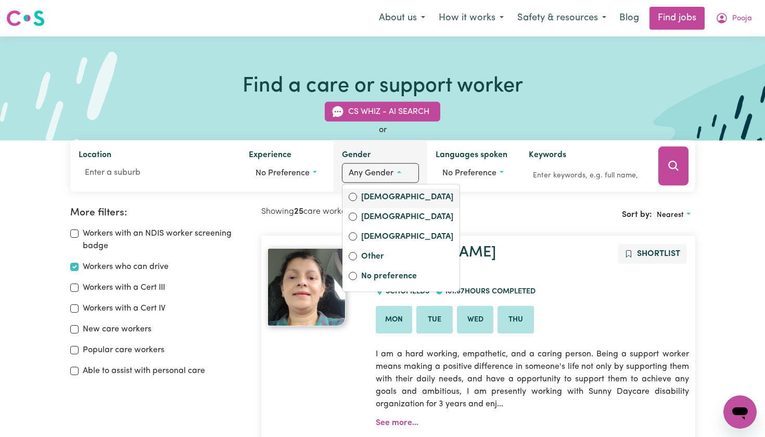
click at [370, 198] on label "Female" at bounding box center [407, 198] width 92 height 15
click at [357, 198] on input "Female" at bounding box center [353, 197] width 8 height 8
radio input "true"
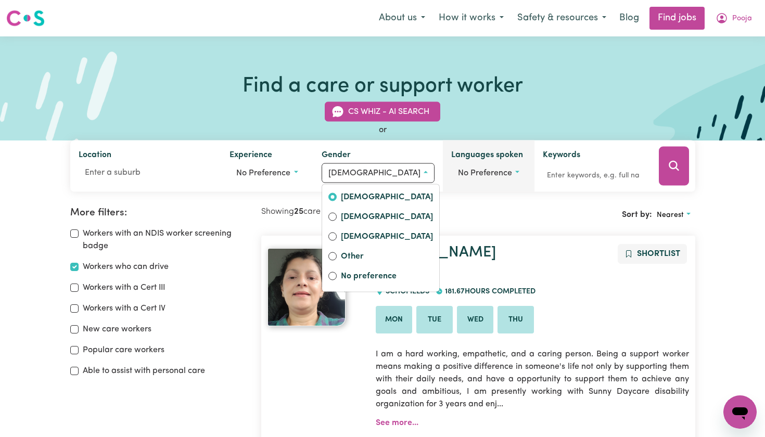
click at [461, 176] on span "No preference" at bounding box center [485, 173] width 54 height 8
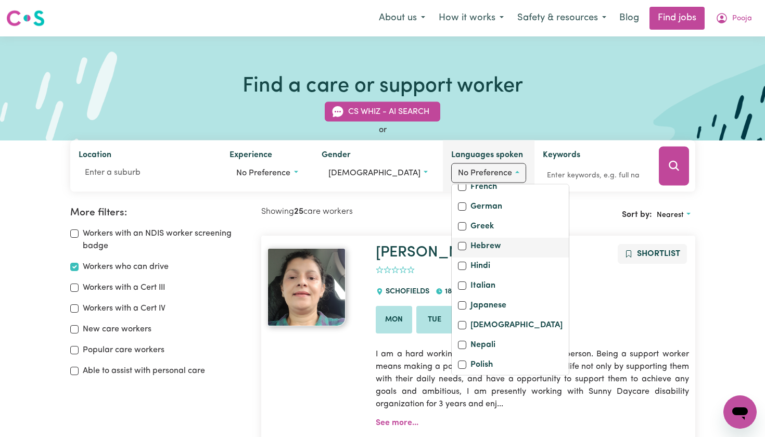
scroll to position [241, 0]
click at [458, 269] on input "Hindi" at bounding box center [462, 265] width 8 height 8
checkbox input "true"
checkbox input "false"
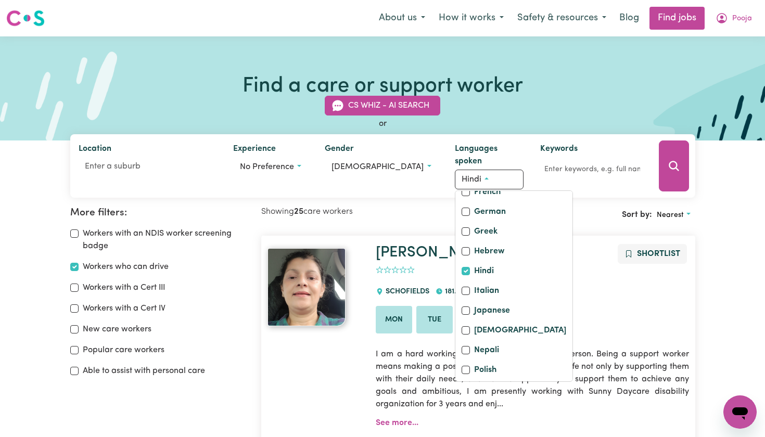
click at [564, 286] on div "Michelle Shortlist 0 SCHOFIELDS 181.67 hours completed Mon Tue Wed Thu I am a h…" at bounding box center [531, 395] width 325 height 303
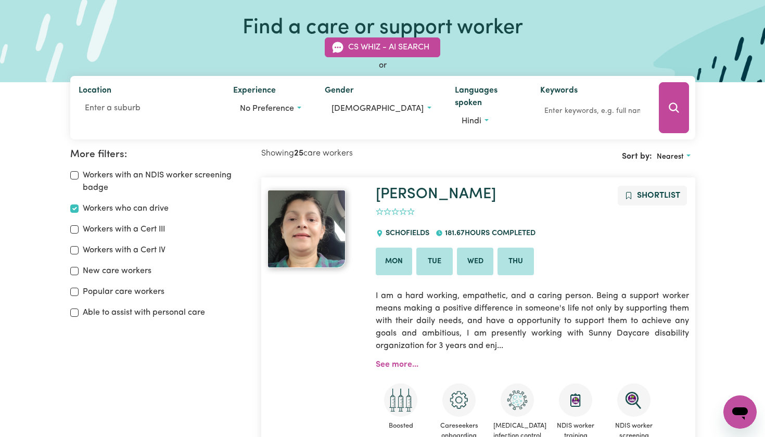
scroll to position [68, 0]
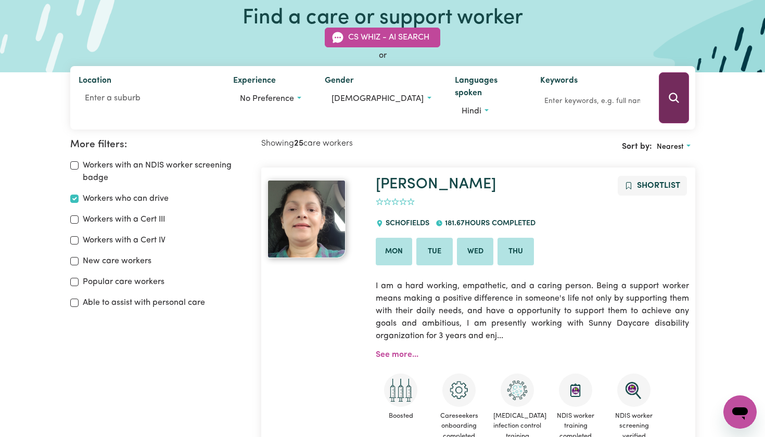
click at [667, 106] on button "Search" at bounding box center [674, 97] width 30 height 51
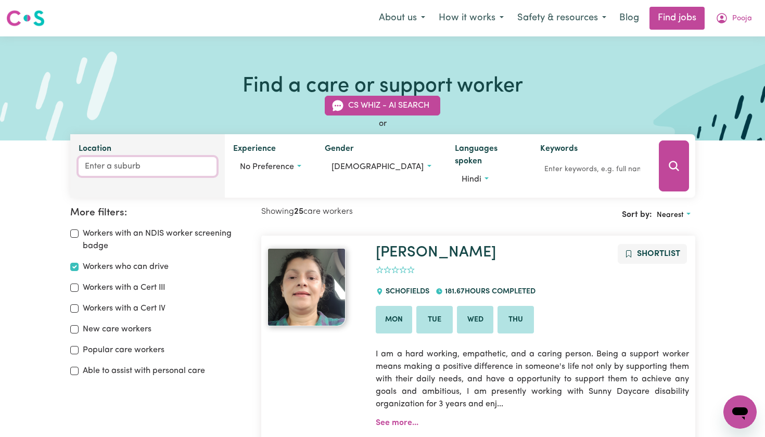
click at [156, 172] on input "Location" at bounding box center [148, 166] width 138 height 19
type input "2148"
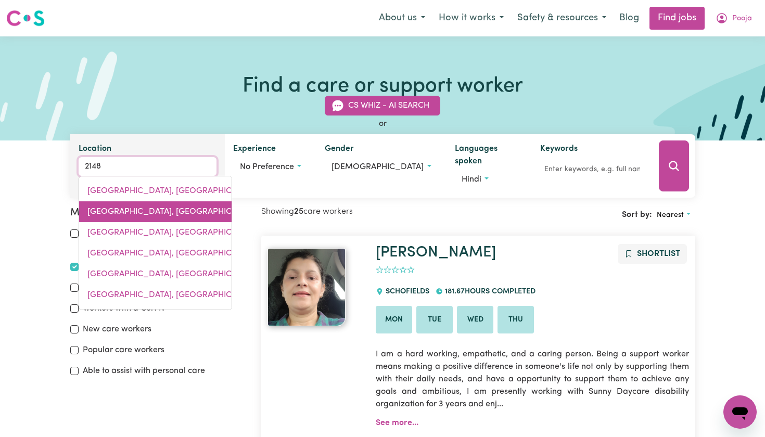
click at [121, 215] on span "BLACKTOWN, New South Wales, 2148" at bounding box center [183, 212] width 192 height 8
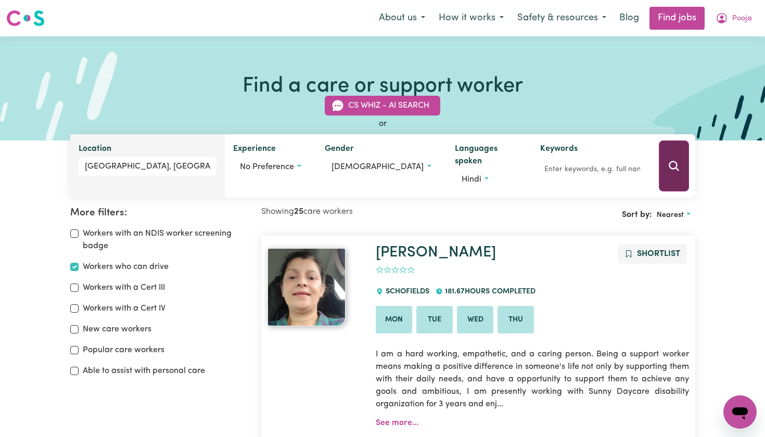
click at [670, 165] on icon "Search" at bounding box center [673, 166] width 12 height 12
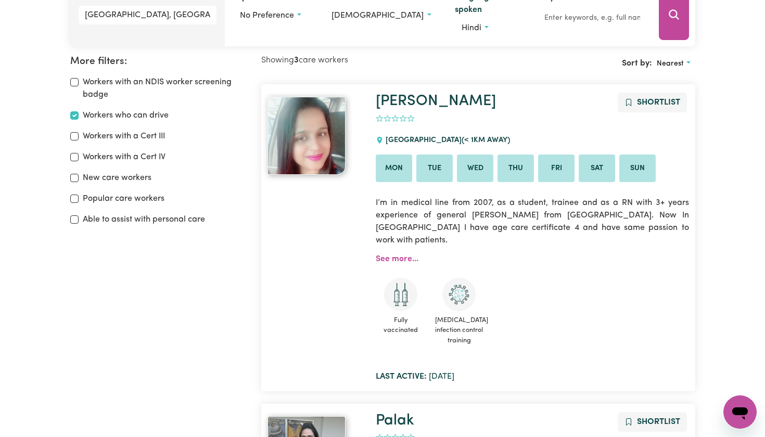
scroll to position [152, 0]
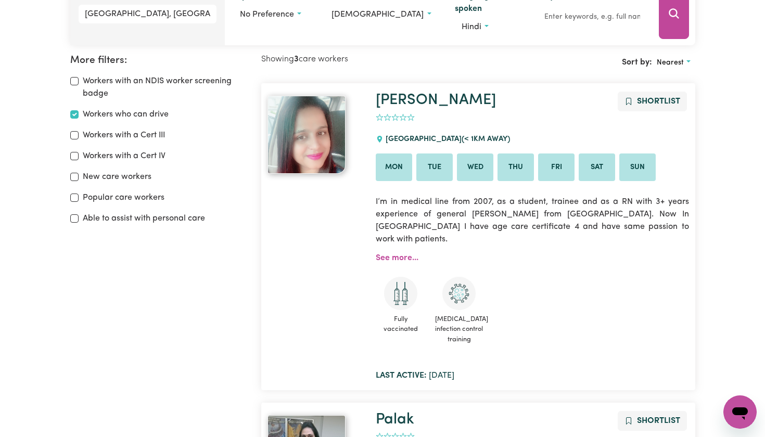
click at [75, 176] on input "New care workers" at bounding box center [74, 177] width 8 height 8
checkbox input "true"
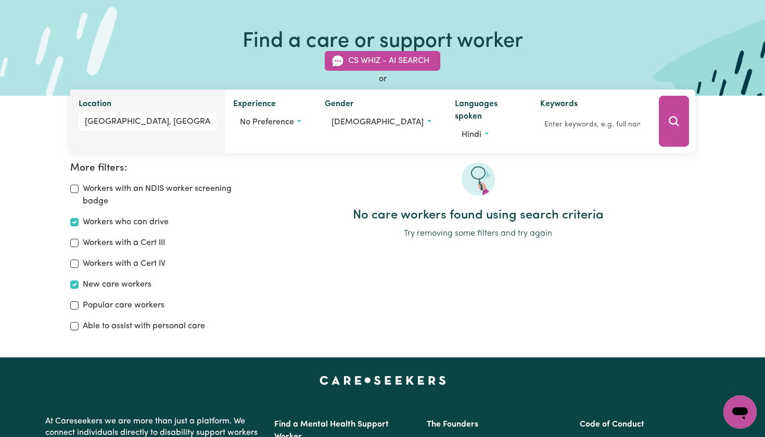
scroll to position [52, 0]
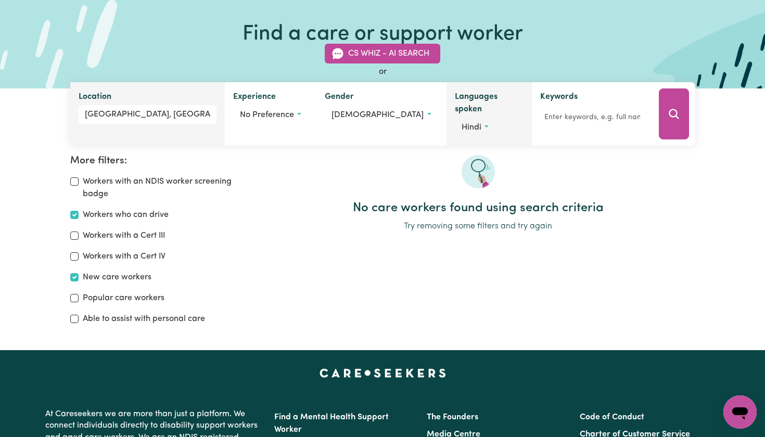
click at [461, 124] on span "Hindi" at bounding box center [471, 127] width 20 height 8
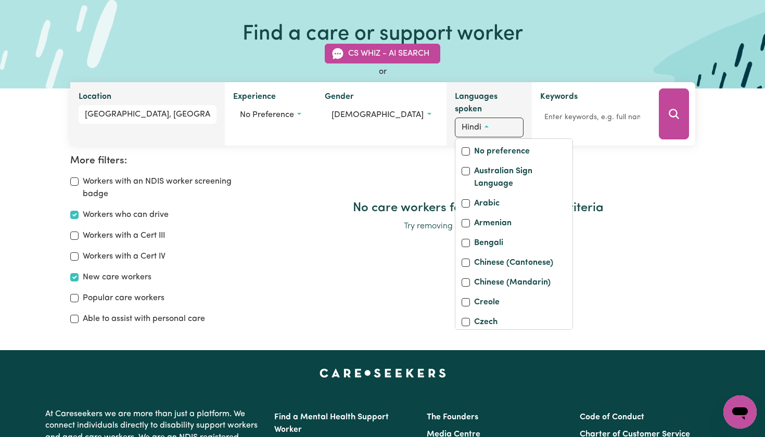
scroll to position [0, 0]
click at [461, 145] on div "No preference" at bounding box center [513, 152] width 105 height 15
click at [461, 147] on input "No preference" at bounding box center [465, 151] width 8 height 8
checkbox input "true"
checkbox input "false"
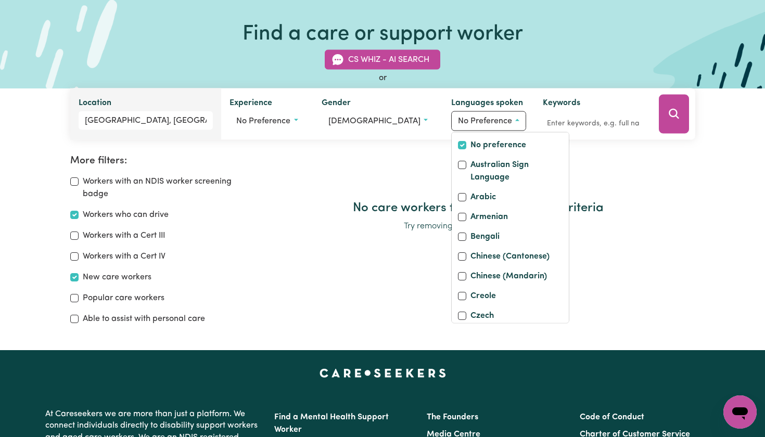
click at [339, 185] on div at bounding box center [478, 178] width 434 height 46
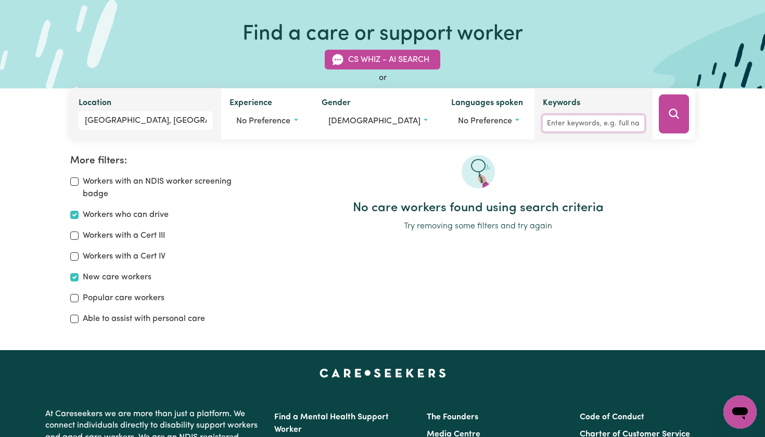
click at [599, 130] on input "Keywords" at bounding box center [593, 123] width 101 height 16
type input "POOJA"
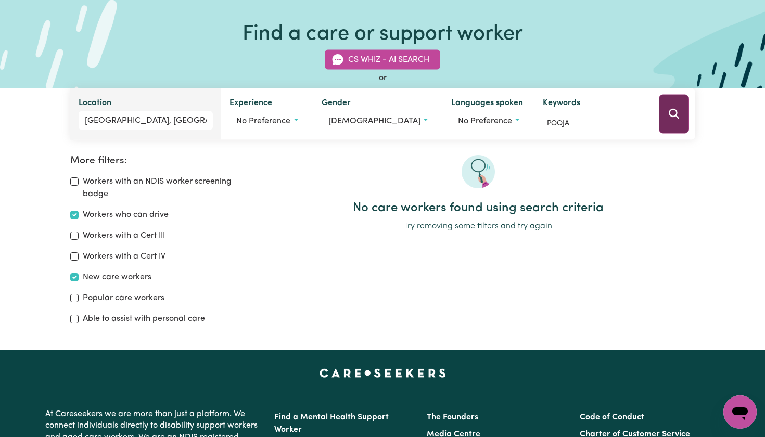
click at [680, 122] on button "Search" at bounding box center [674, 114] width 30 height 39
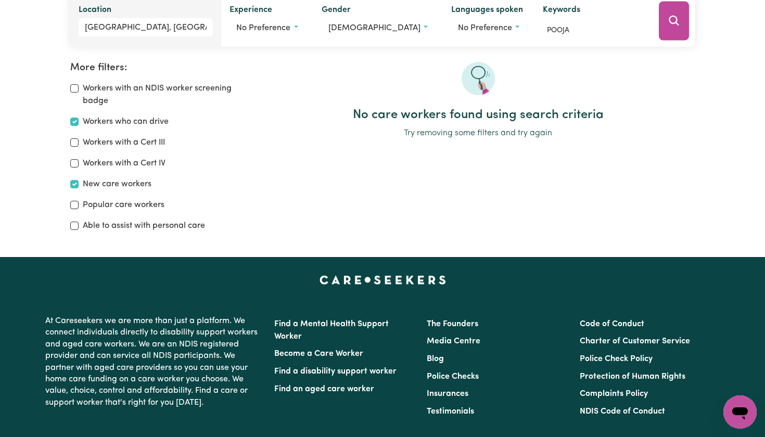
scroll to position [147, 0]
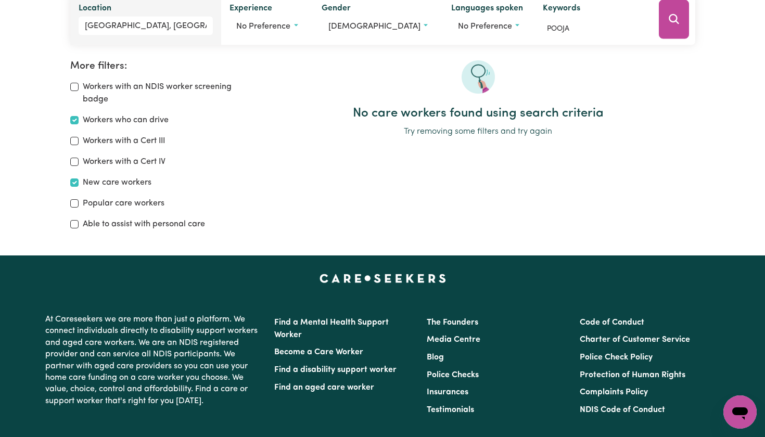
click at [75, 182] on input "New care workers" at bounding box center [74, 182] width 8 height 8
checkbox input "false"
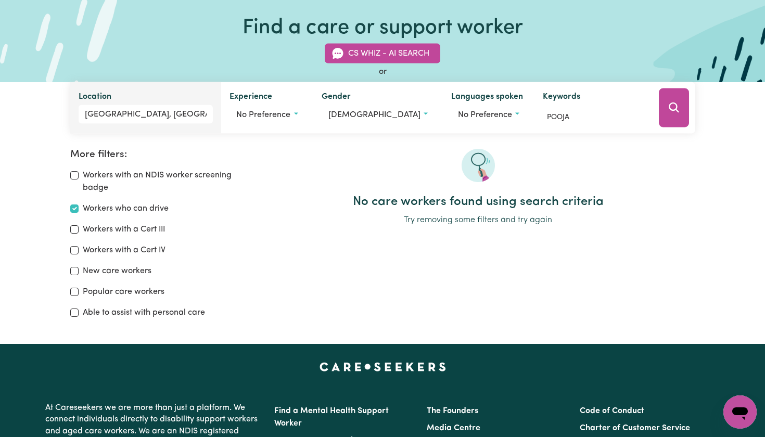
scroll to position [55, 0]
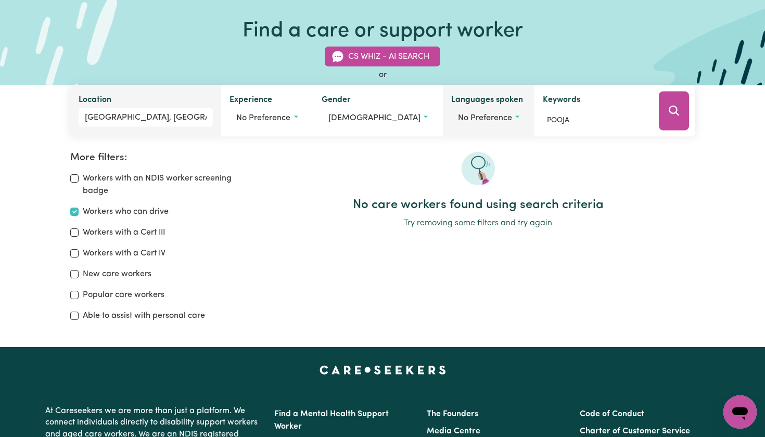
click at [468, 118] on span "No preference" at bounding box center [485, 118] width 54 height 8
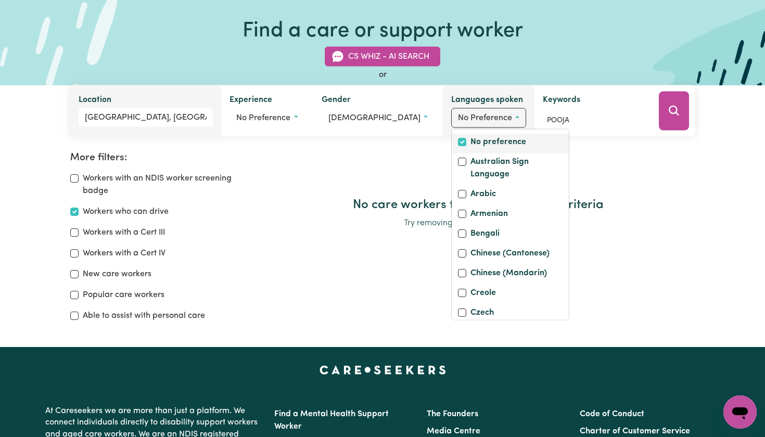
click at [458, 141] on input "No preference" at bounding box center [462, 142] width 8 height 8
checkbox input "true"
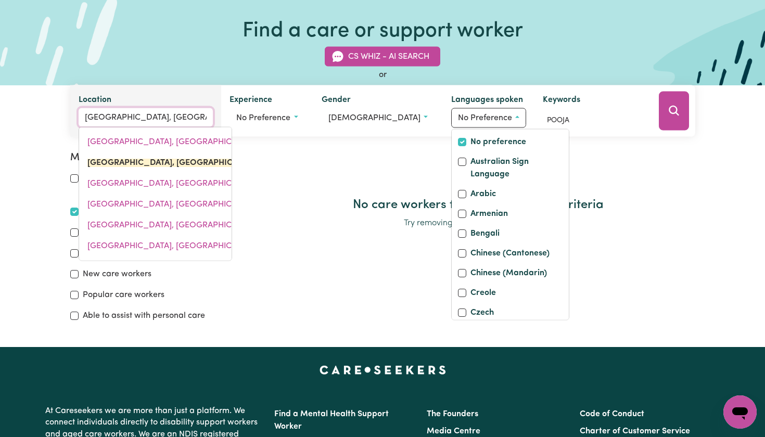
click at [203, 117] on input "BLACKTOWN, New South Wales" at bounding box center [146, 117] width 135 height 19
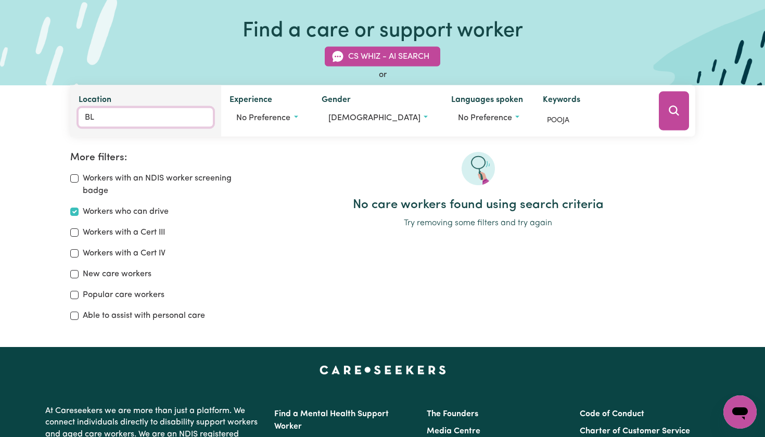
type input "B"
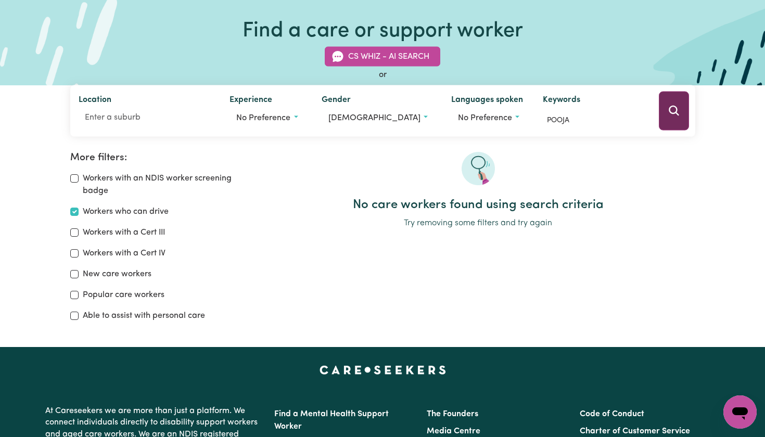
click at [663, 119] on button "Search" at bounding box center [674, 111] width 30 height 39
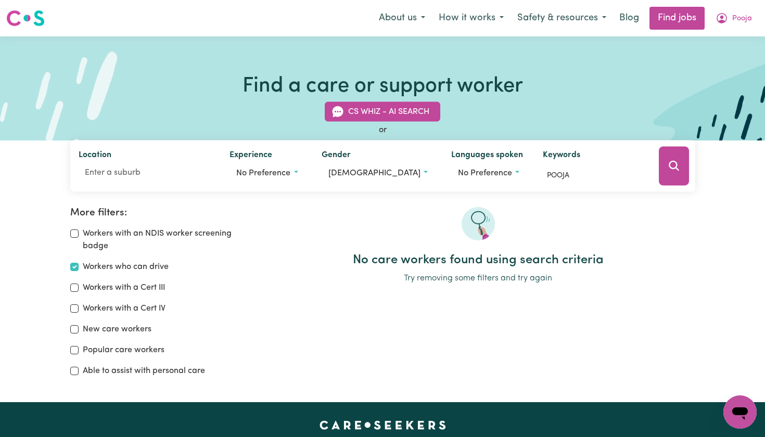
scroll to position [0, 0]
click at [35, 21] on img at bounding box center [25, 18] width 38 height 19
